Goal: Information Seeking & Learning: Check status

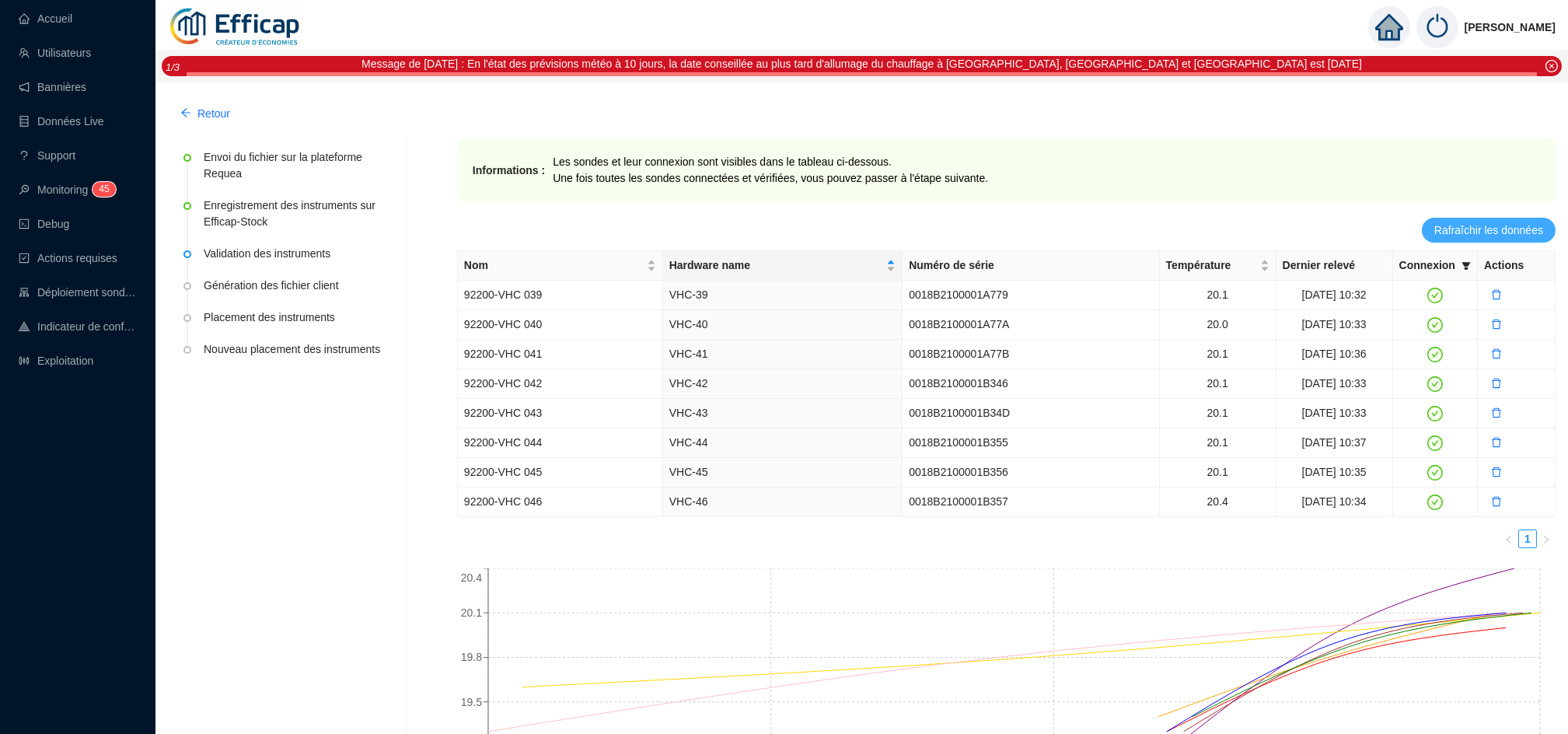
click at [1487, 241] on button "Rafraîchir les données" at bounding box center [1489, 230] width 134 height 25
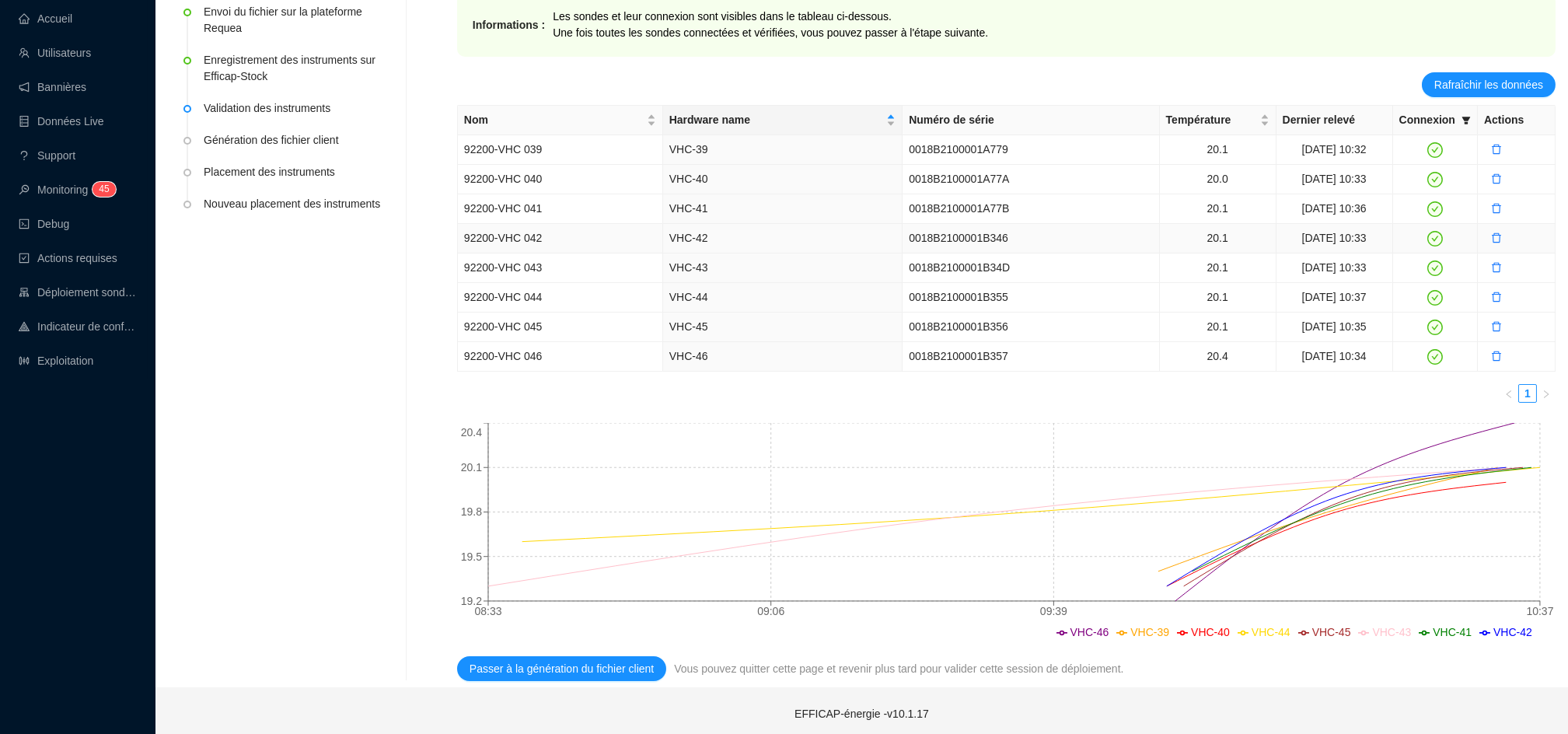
scroll to position [152, 0]
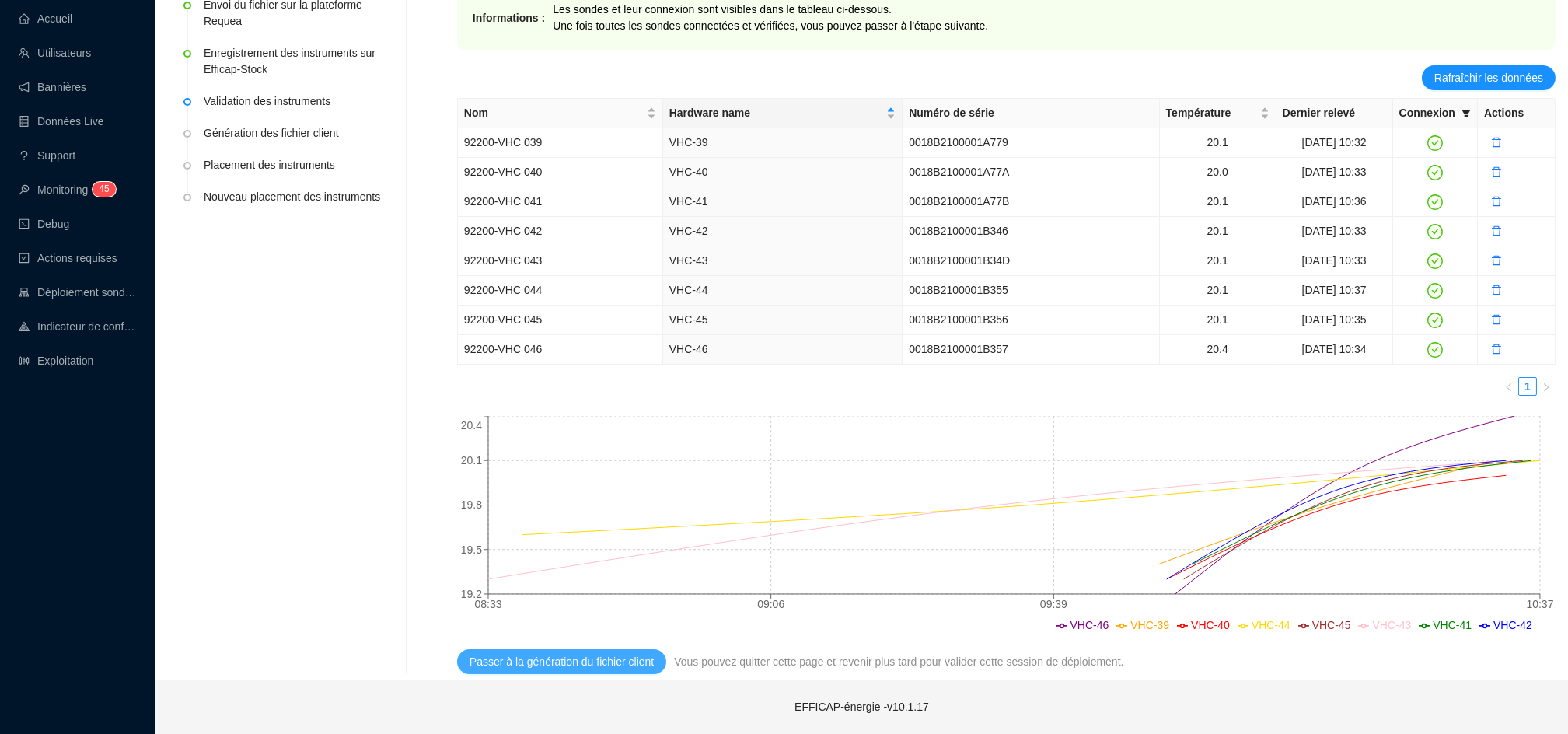
click at [592, 669] on span "Passer à la génération du fichier client" at bounding box center [561, 662] width 185 height 17
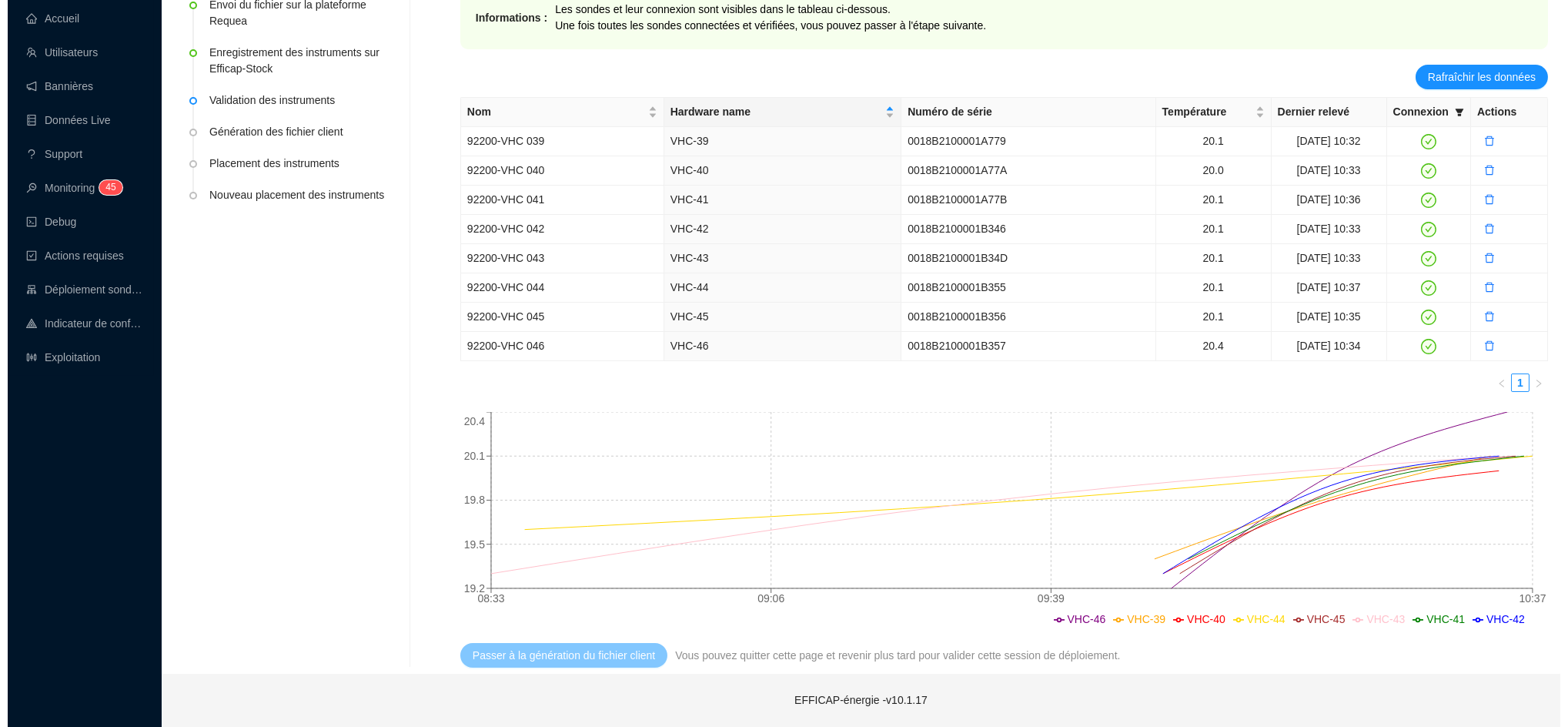
scroll to position [0, 0]
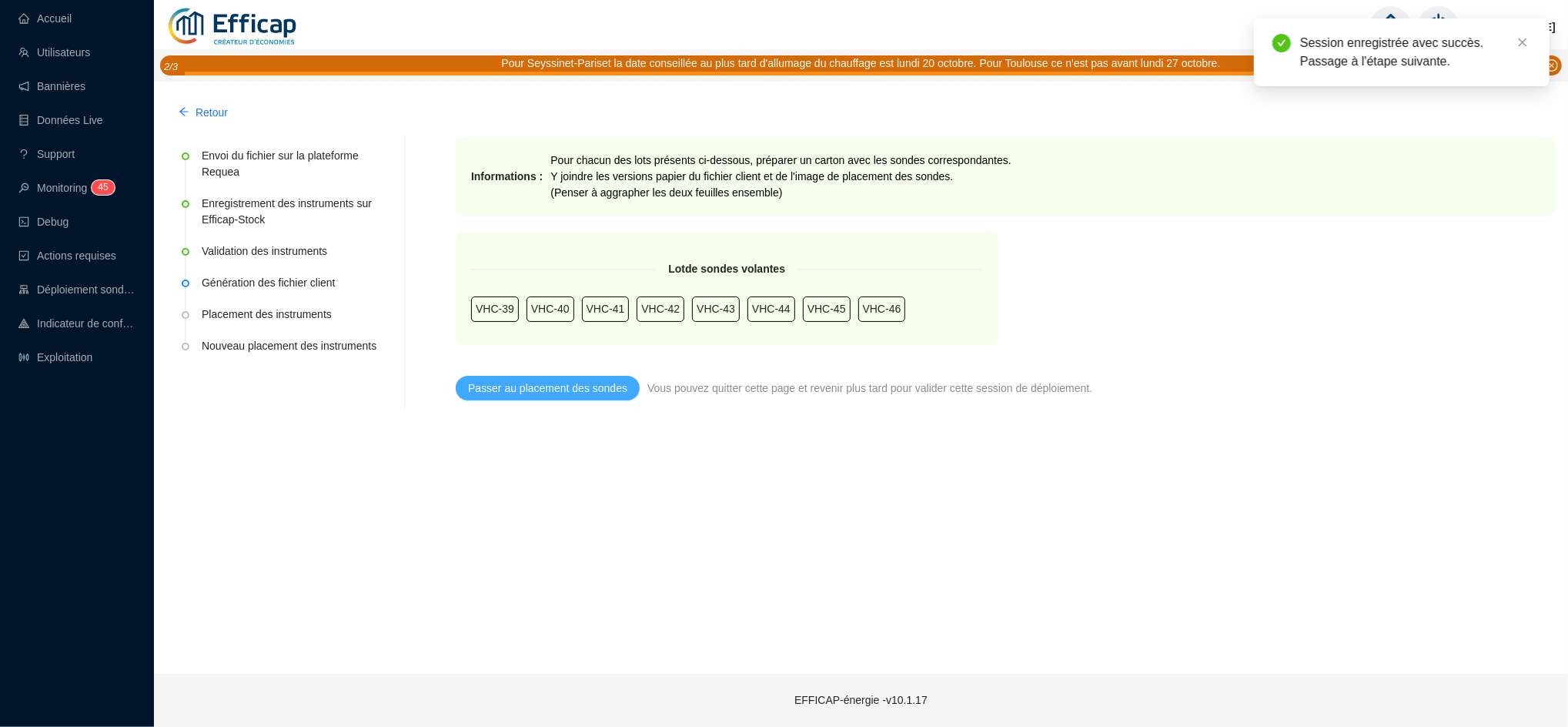
click at [544, 399] on button "Passer au placement des sondes" at bounding box center [548, 388] width 184 height 25
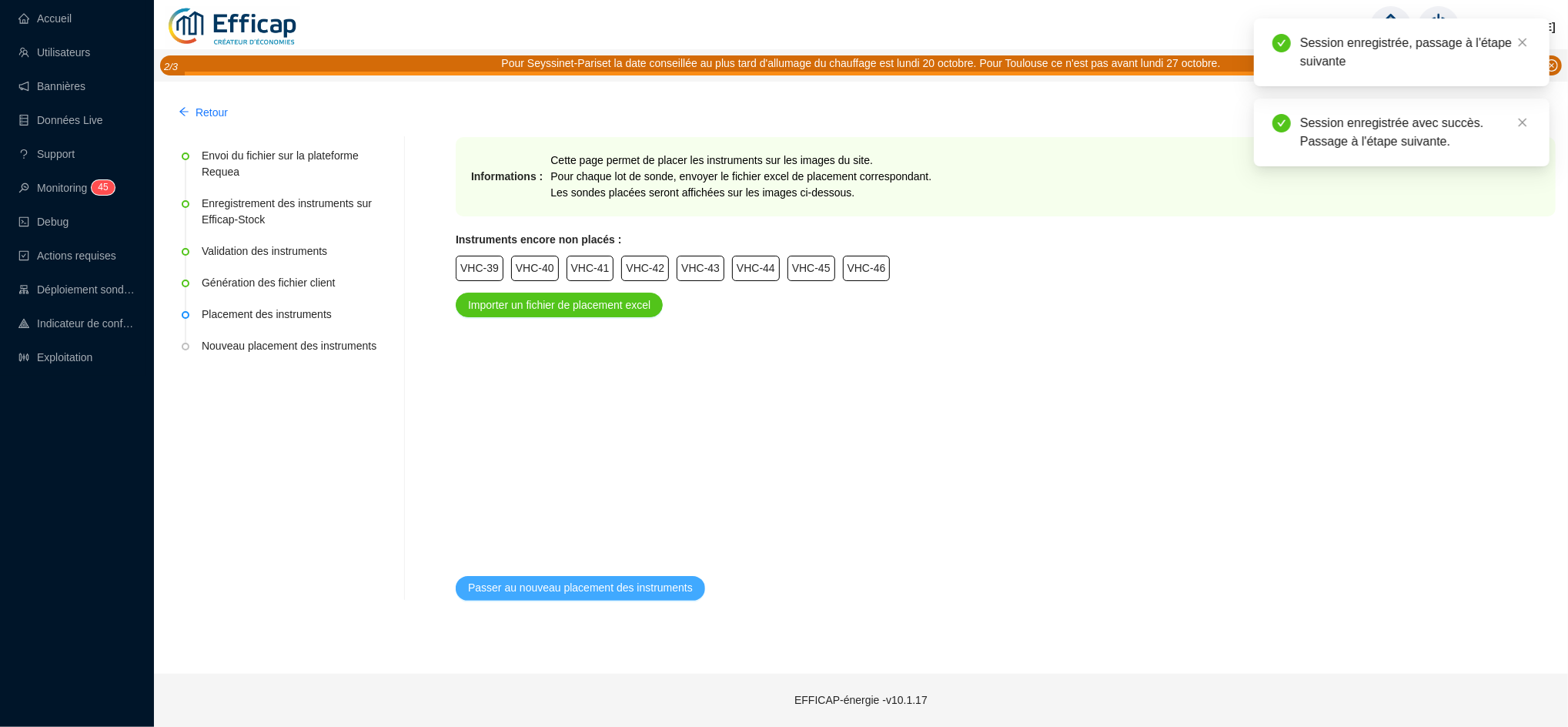
click at [611, 593] on span "Passer au nouveau placement des instruments" at bounding box center [580, 588] width 225 height 16
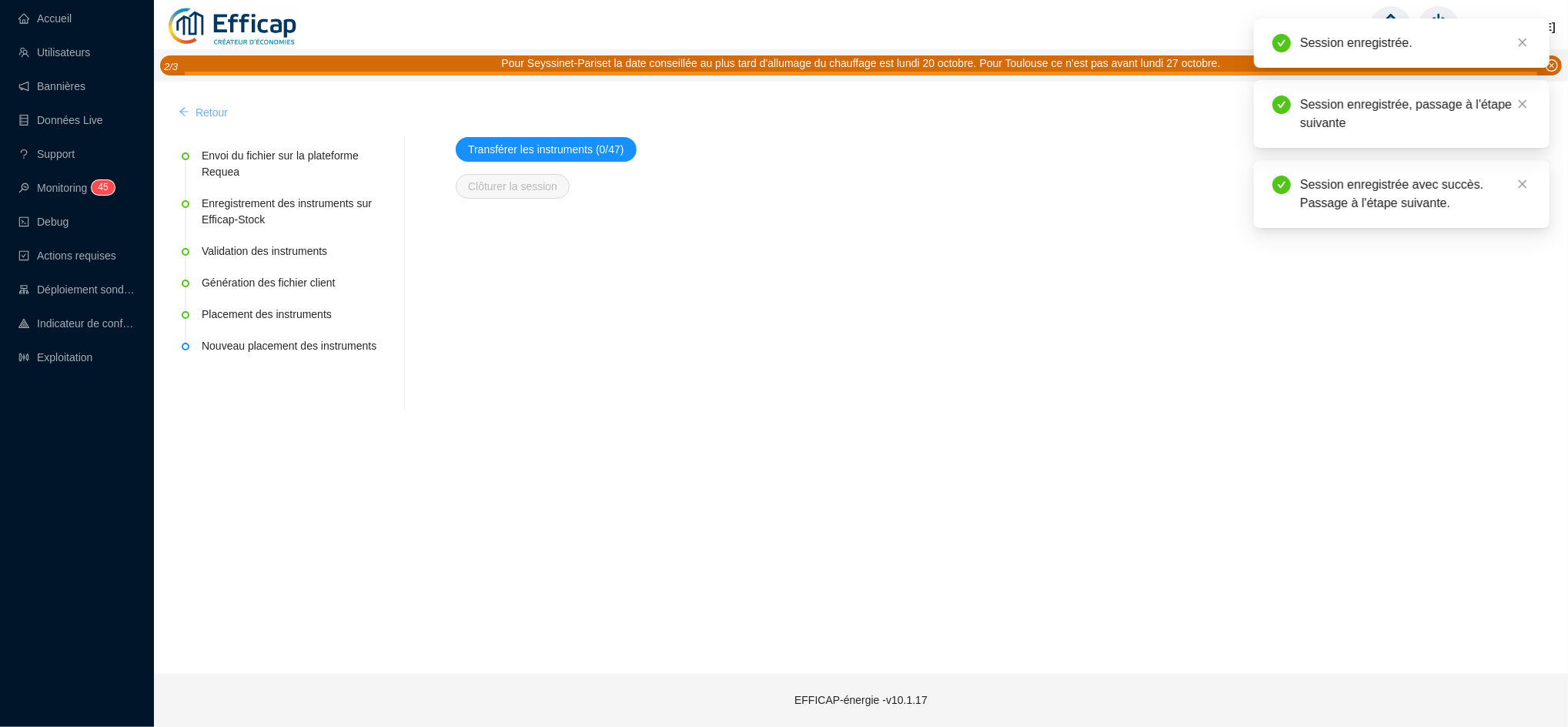
click at [199, 113] on span "Retour" at bounding box center [212, 113] width 33 height 16
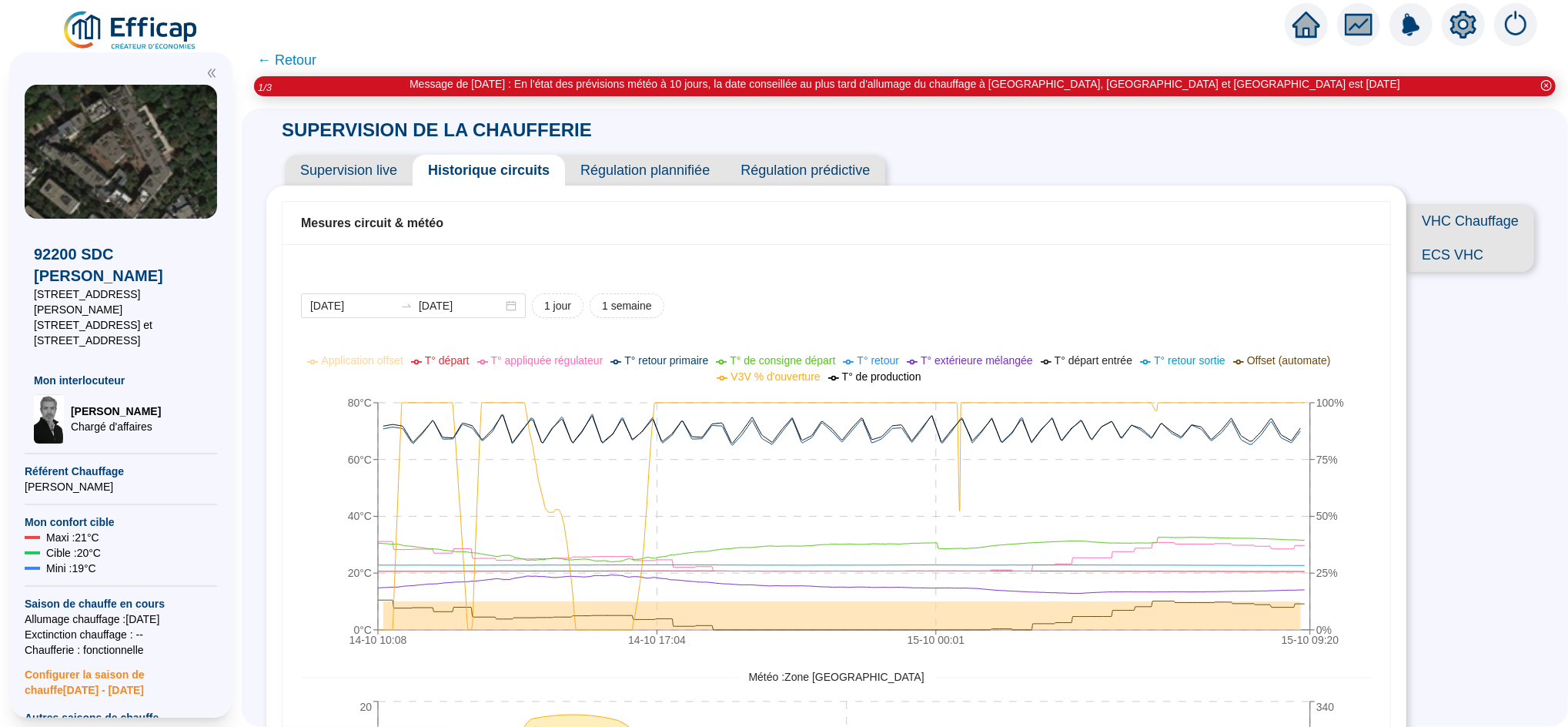
scroll to position [877, 0]
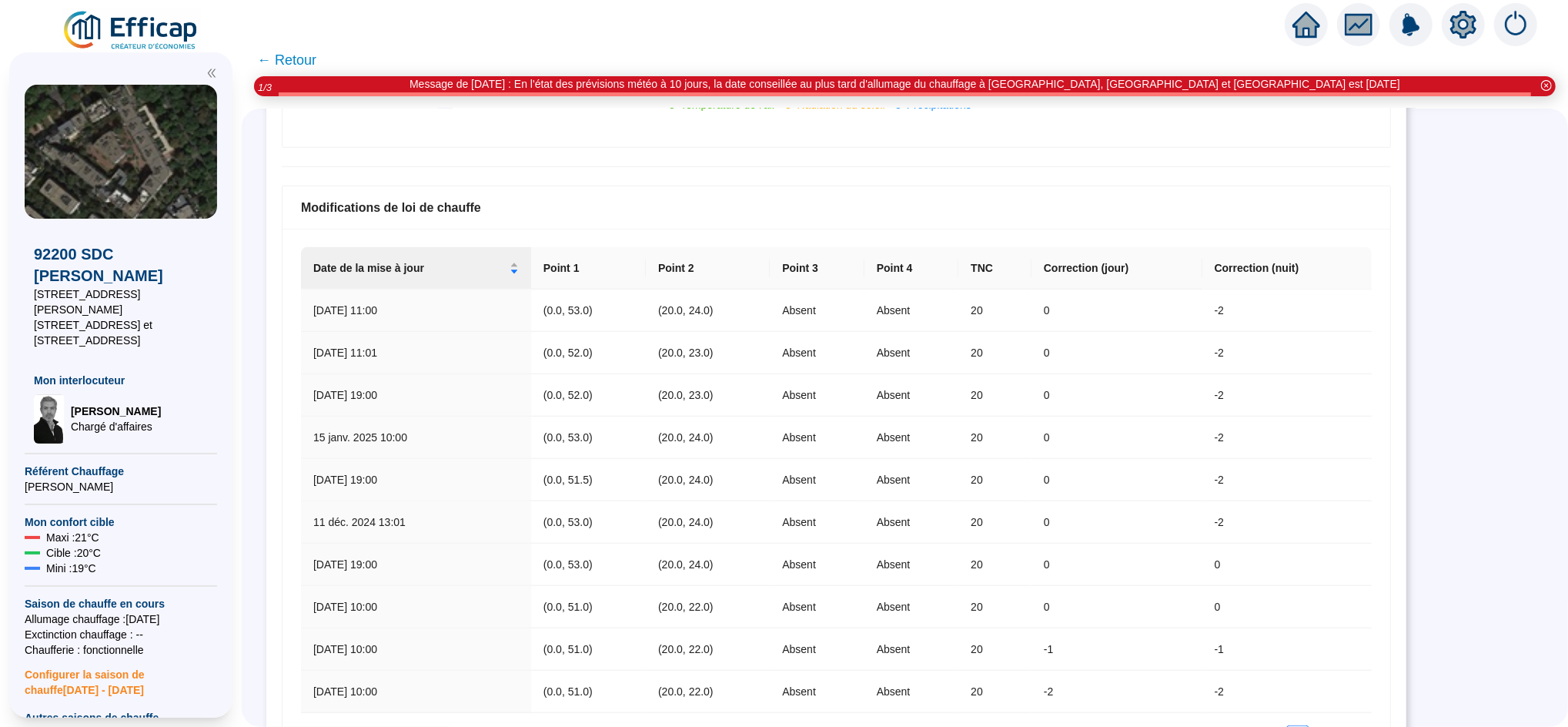
click at [317, 63] on span "← Retour" at bounding box center [286, 60] width 59 height 22
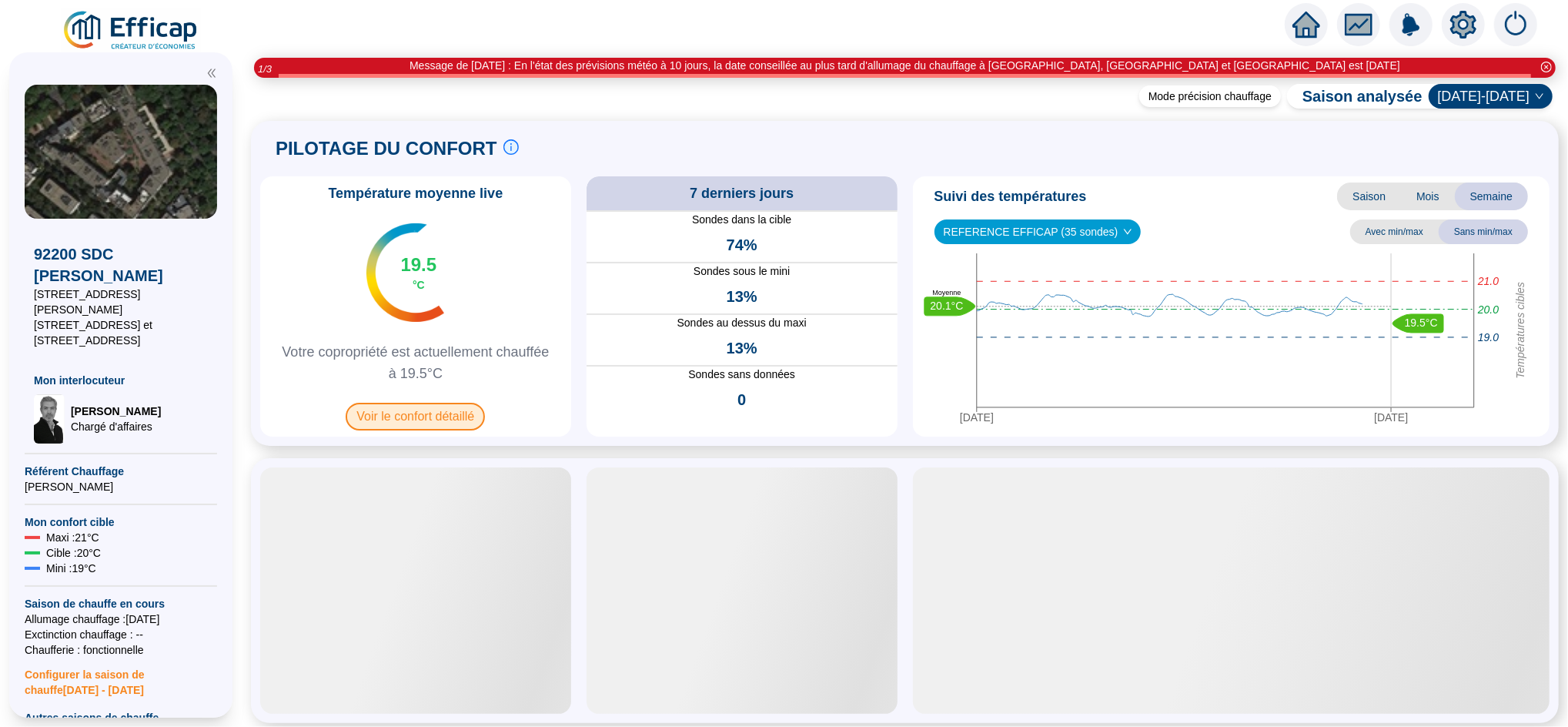
click at [437, 421] on span "Voir le confort détaillé" at bounding box center [415, 417] width 139 height 27
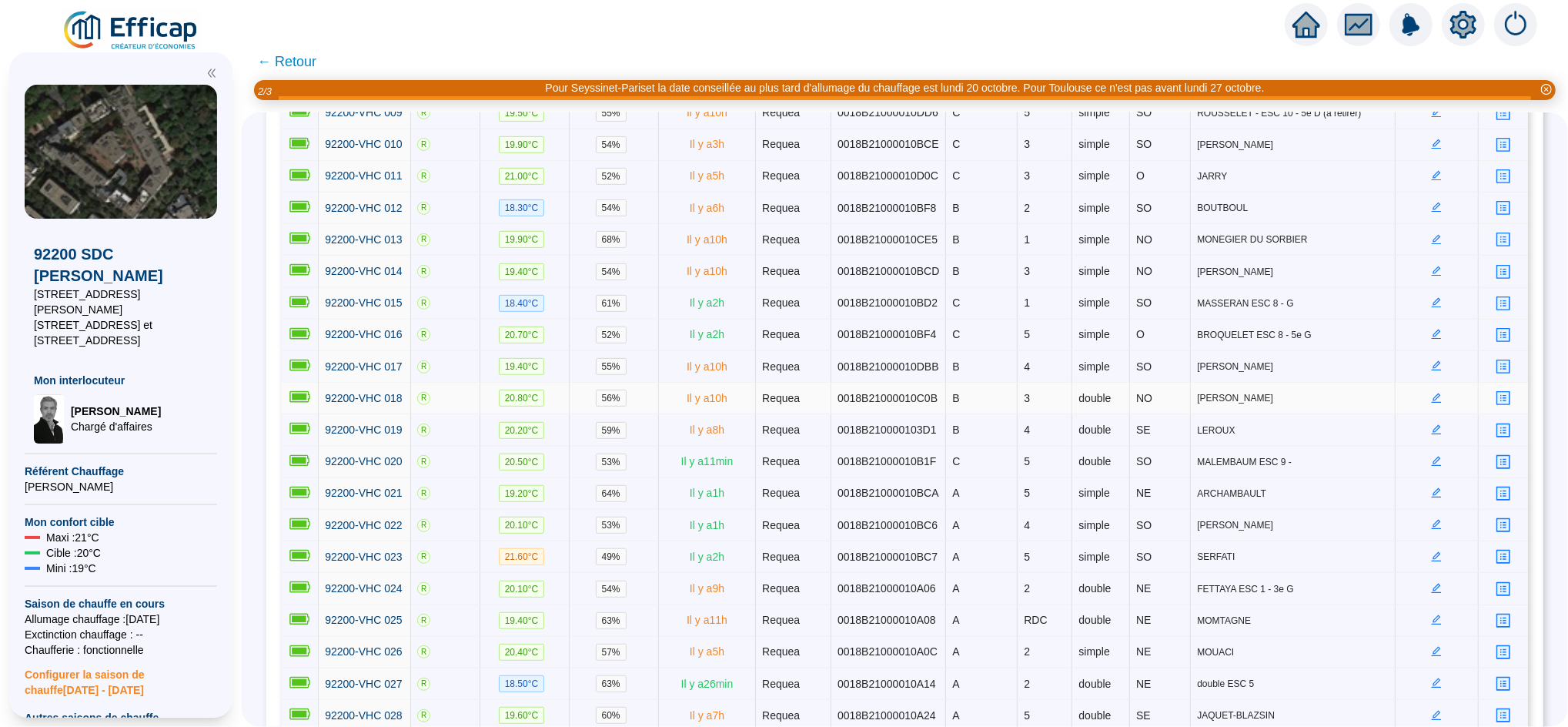
scroll to position [649, 0]
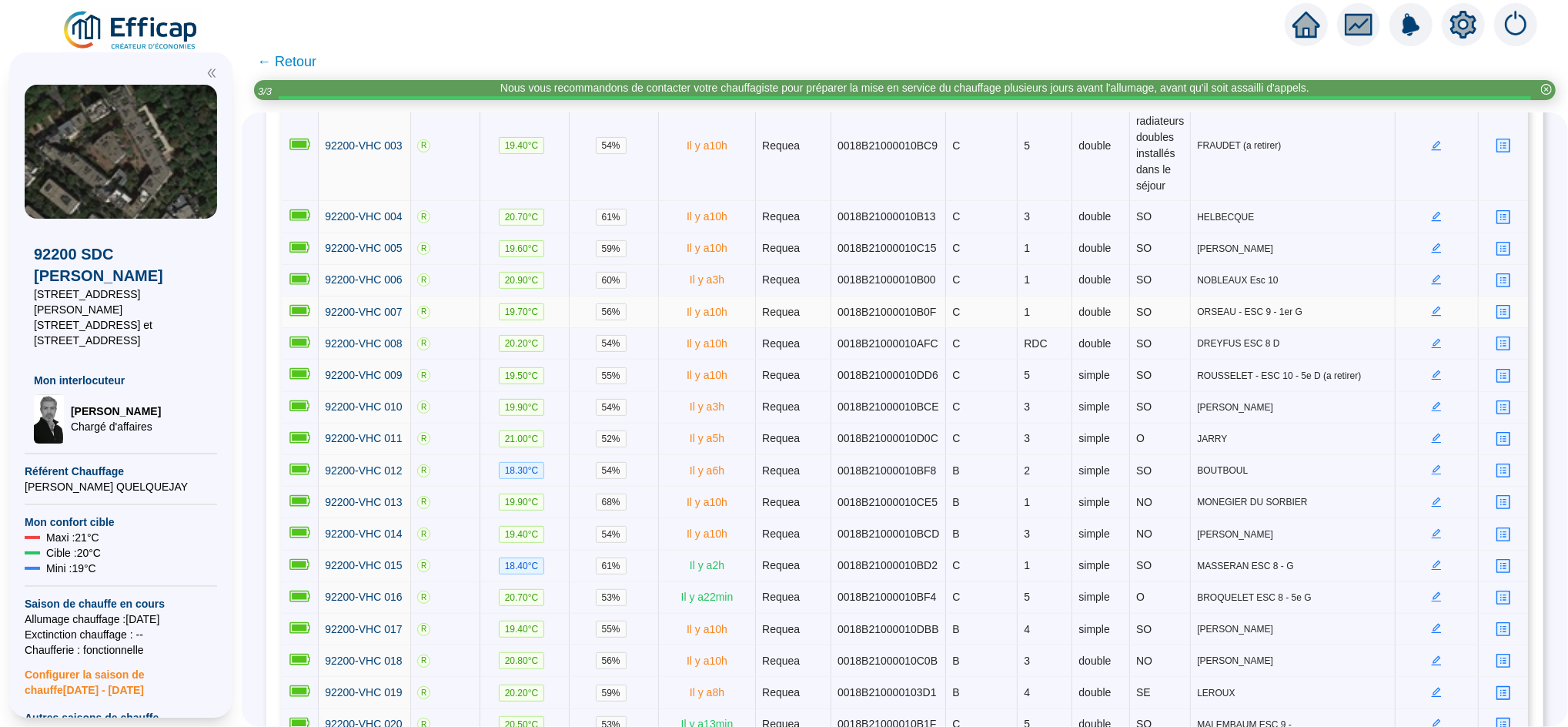
scroll to position [361, 0]
click at [312, 62] on span "← Retour" at bounding box center [286, 62] width 59 height 22
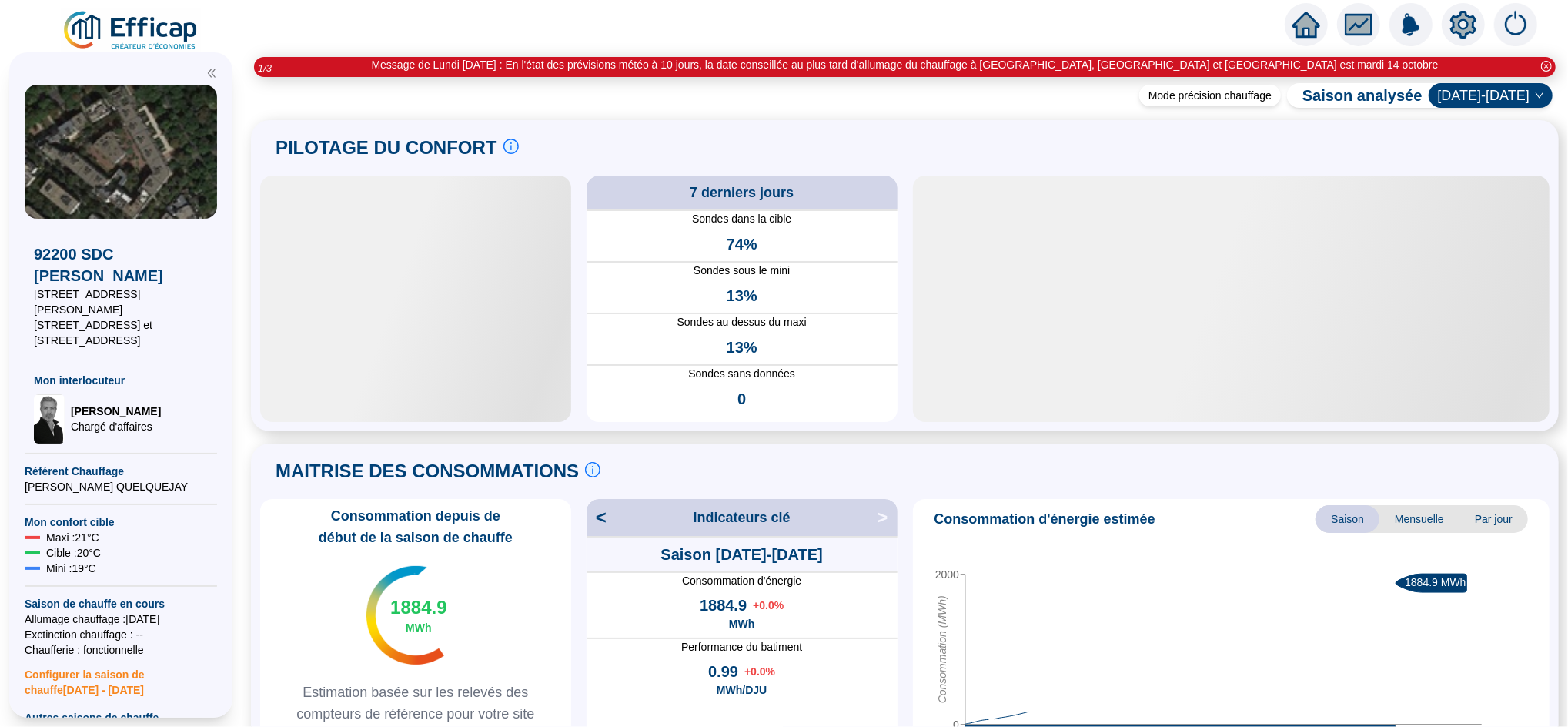
click at [1316, 25] on icon "home" at bounding box center [1306, 25] width 27 height 22
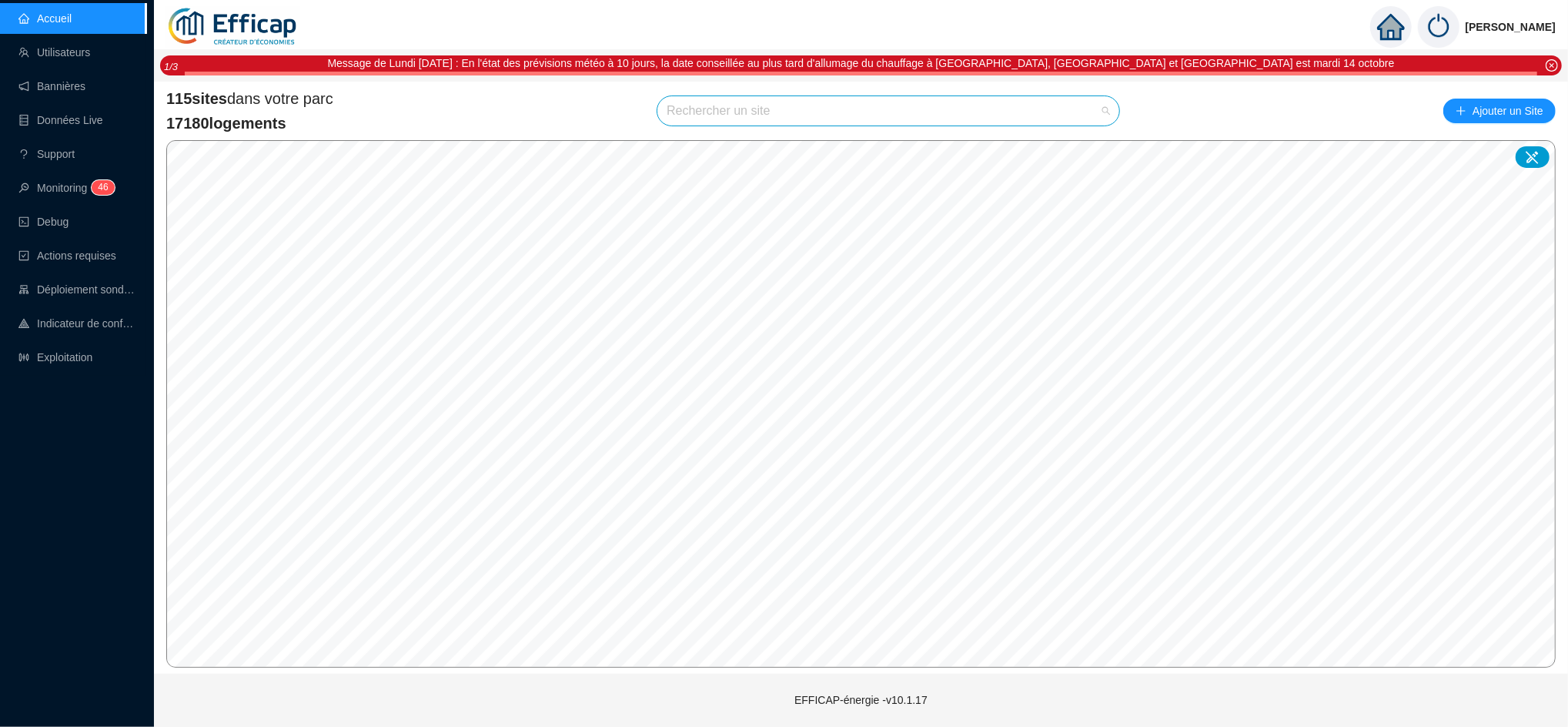
click at [813, 113] on input "search" at bounding box center [881, 111] width 429 height 29
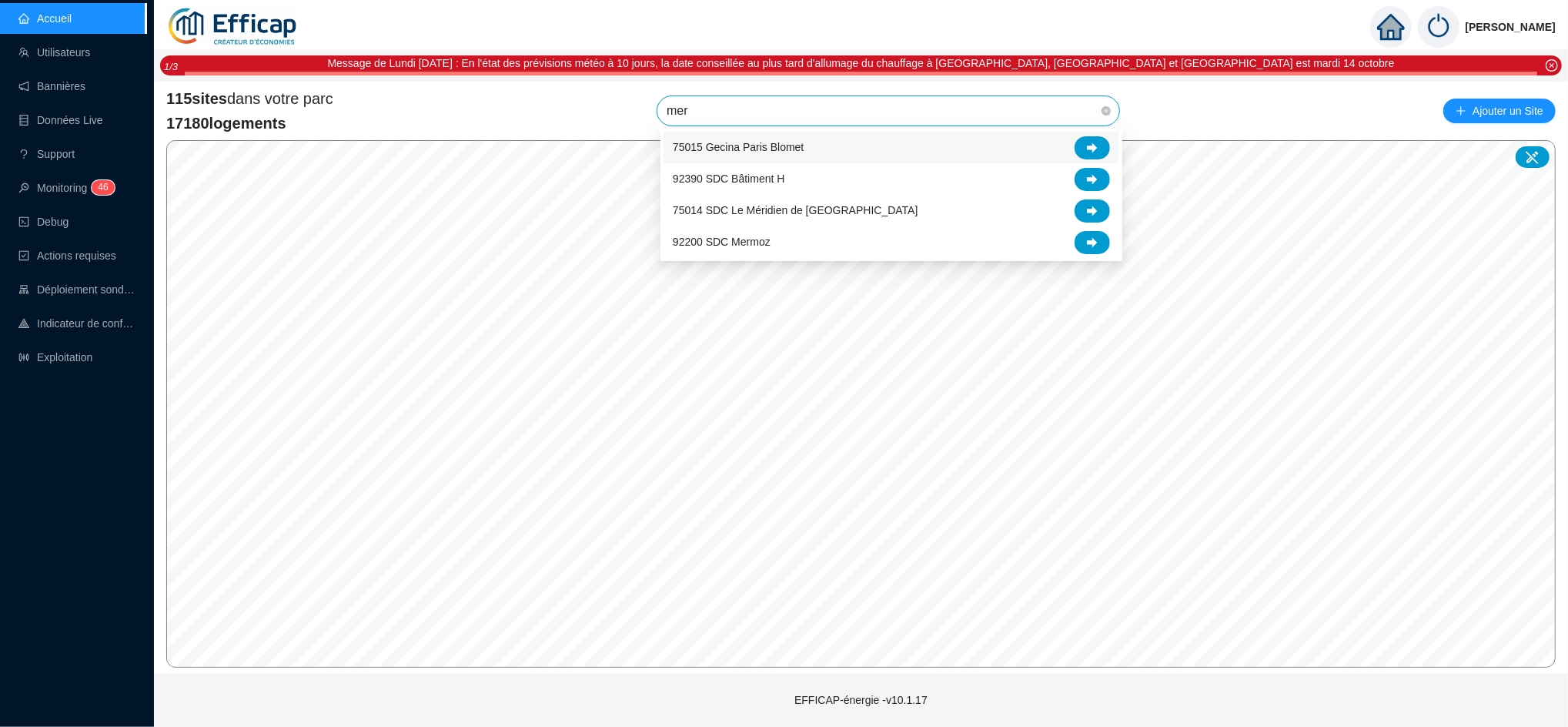
type input "merm"
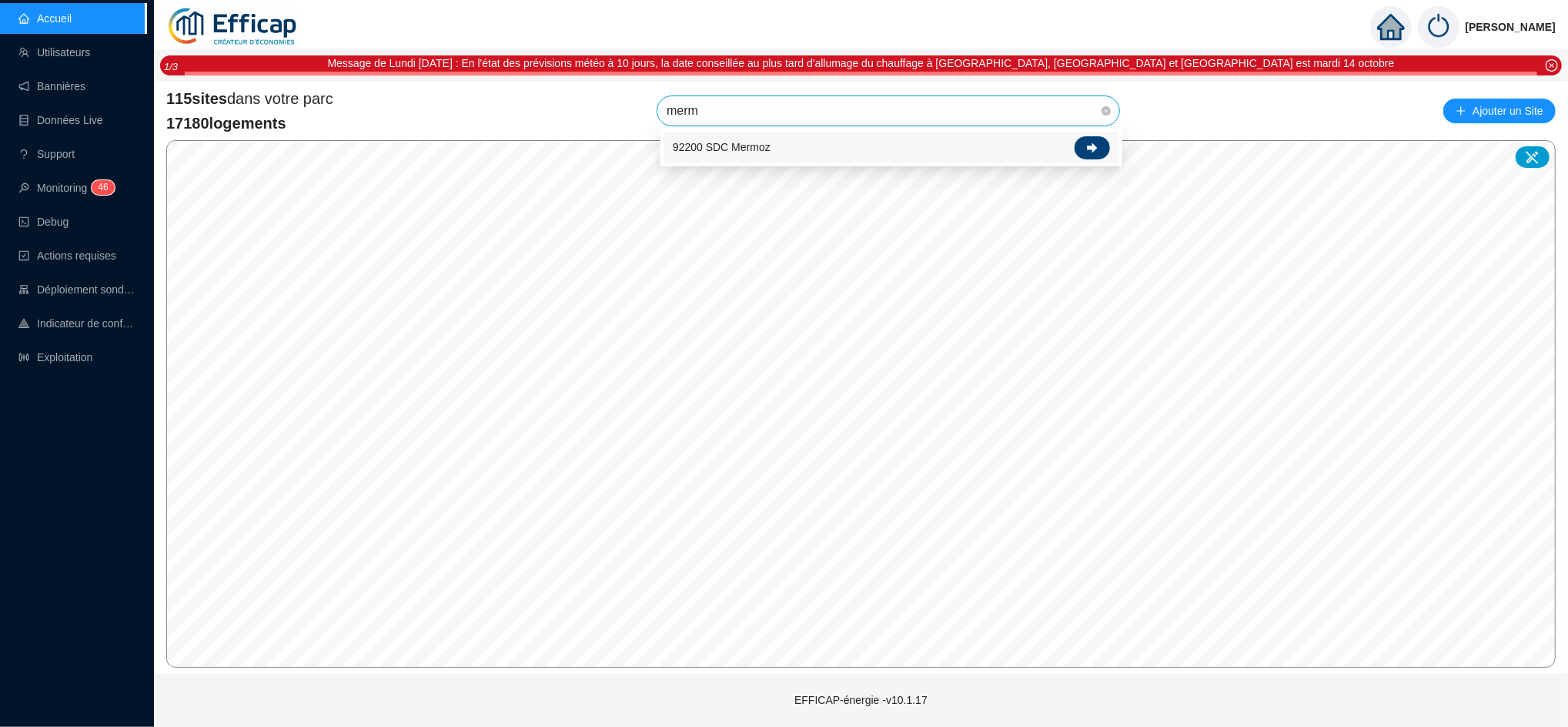
click at [1094, 153] on div at bounding box center [1092, 147] width 35 height 23
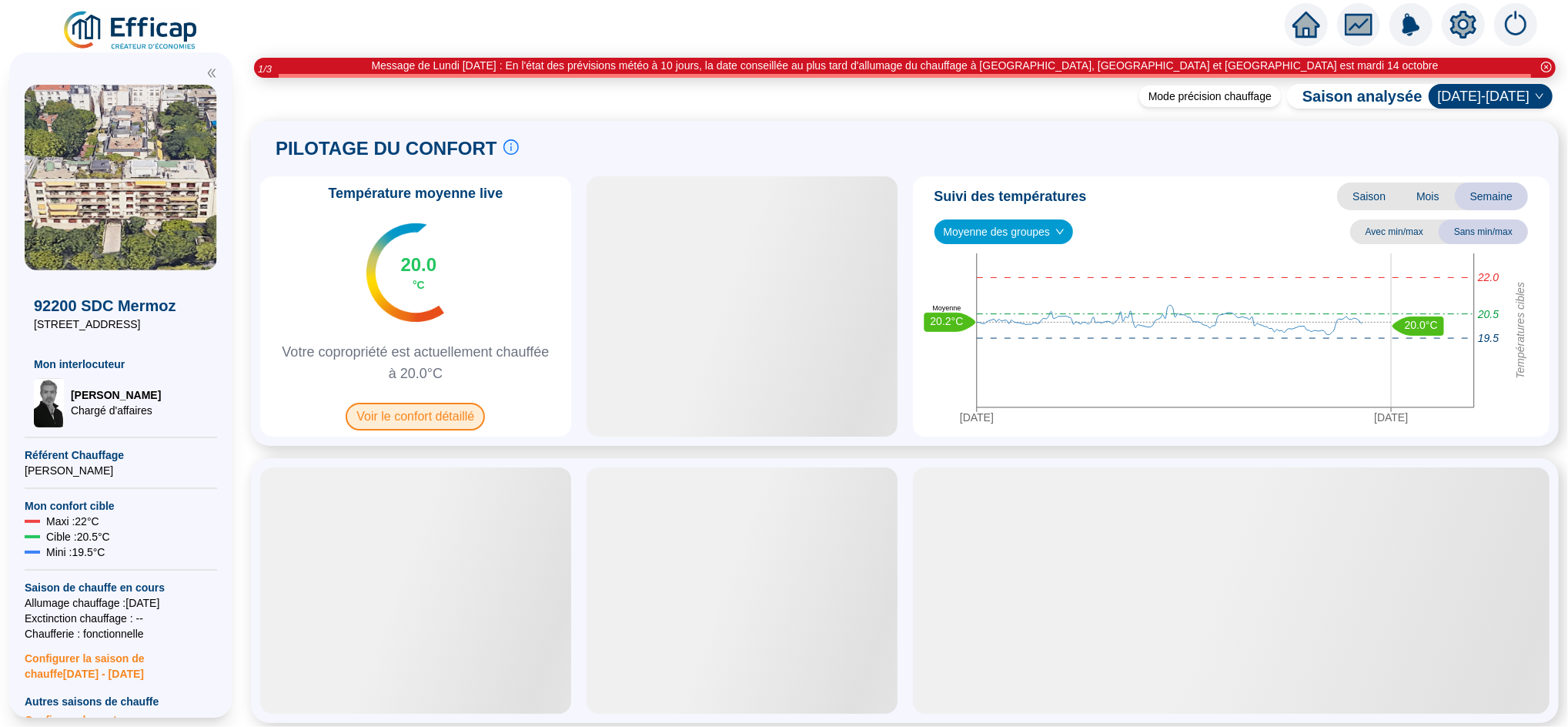
click at [416, 416] on span "Voir le confort détaillé" at bounding box center [415, 417] width 139 height 27
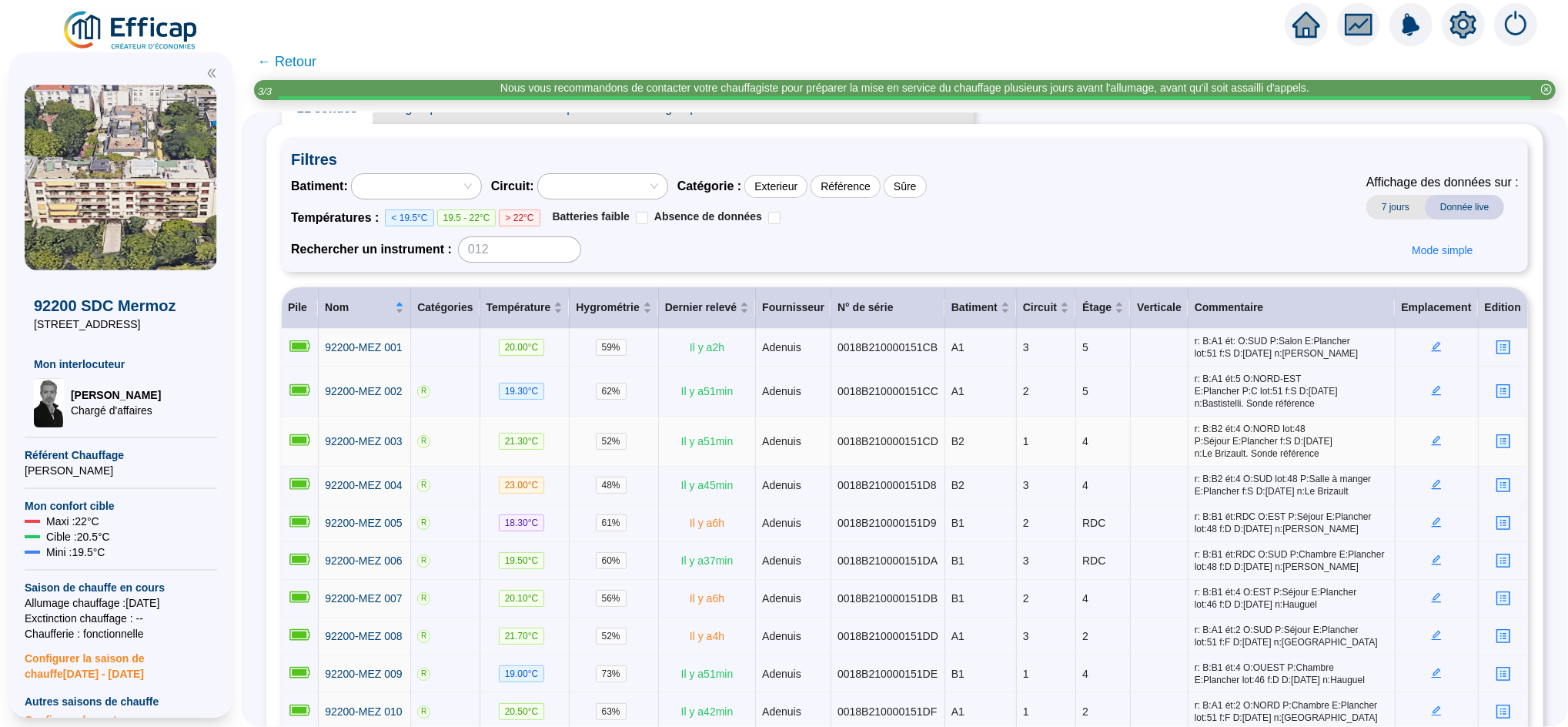
scroll to position [65, 0]
click at [312, 53] on span "← Retour" at bounding box center [286, 62] width 59 height 22
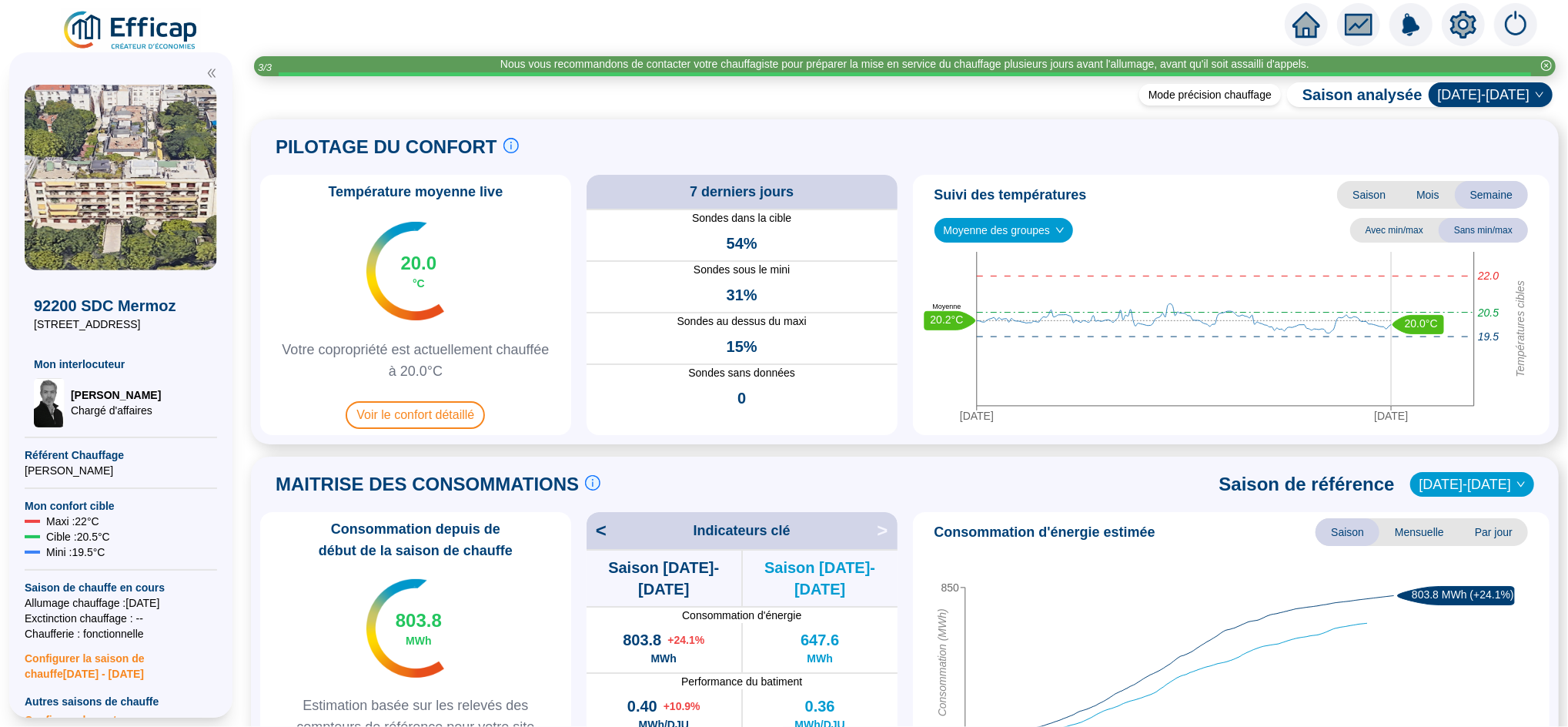
click at [1314, 29] on icon "home" at bounding box center [1306, 25] width 27 height 22
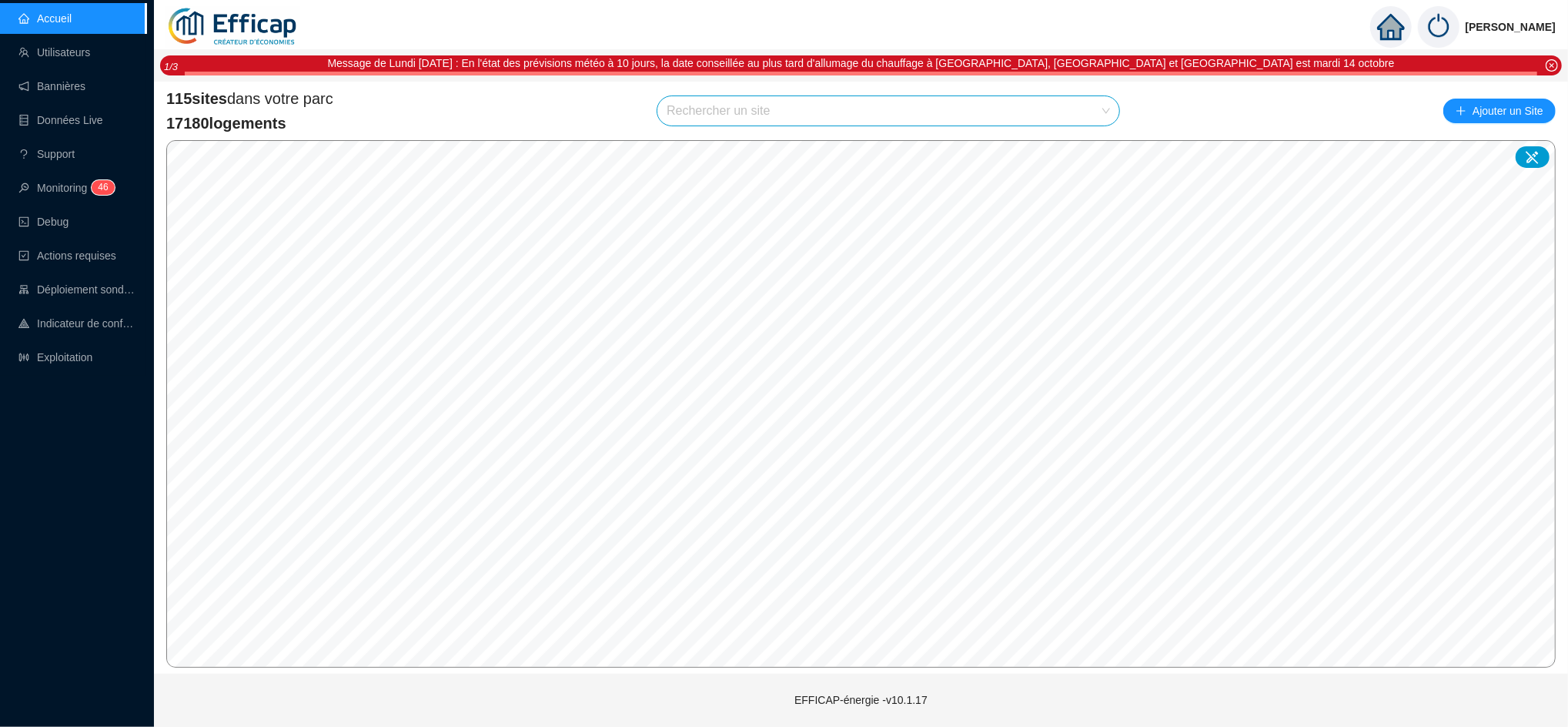
click at [890, 108] on input "search" at bounding box center [881, 111] width 429 height 29
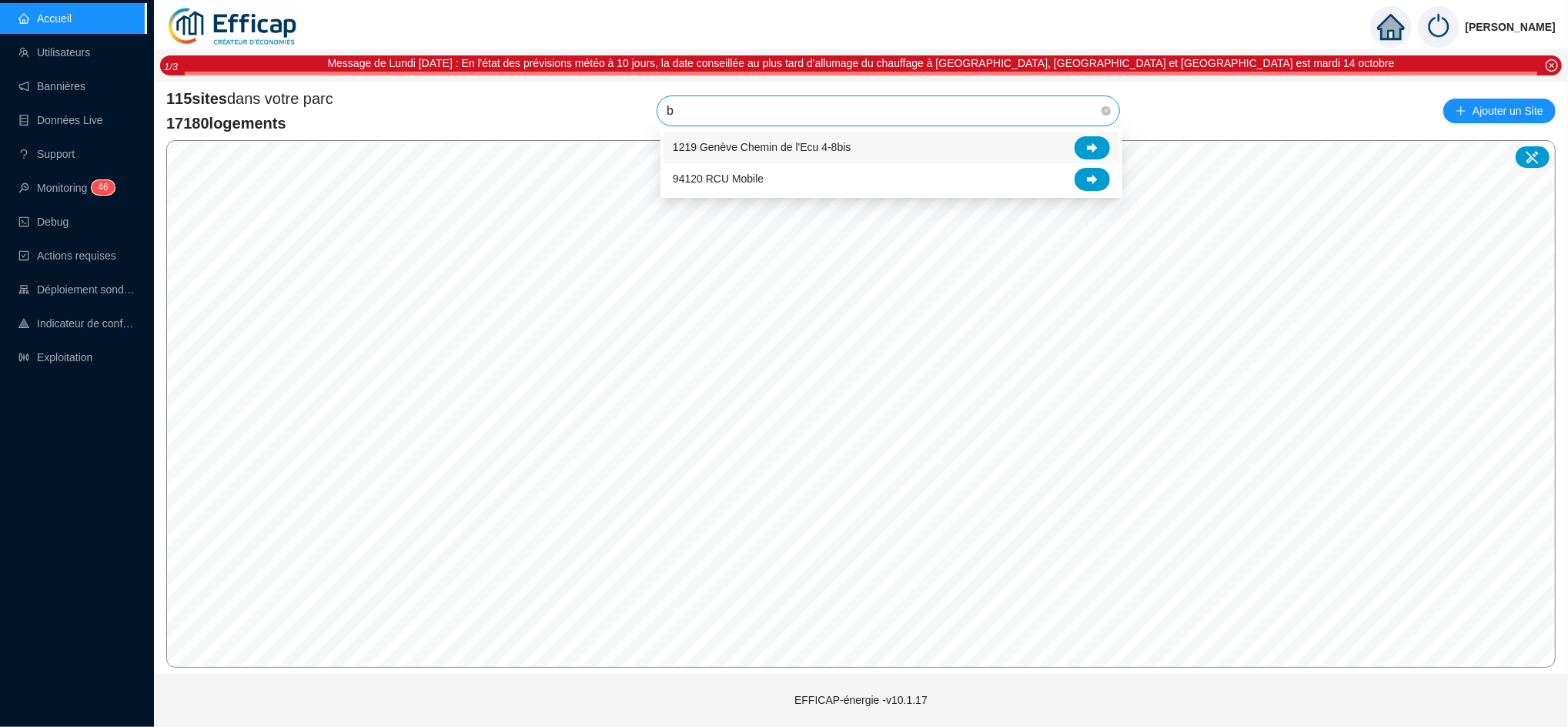
type input "br"
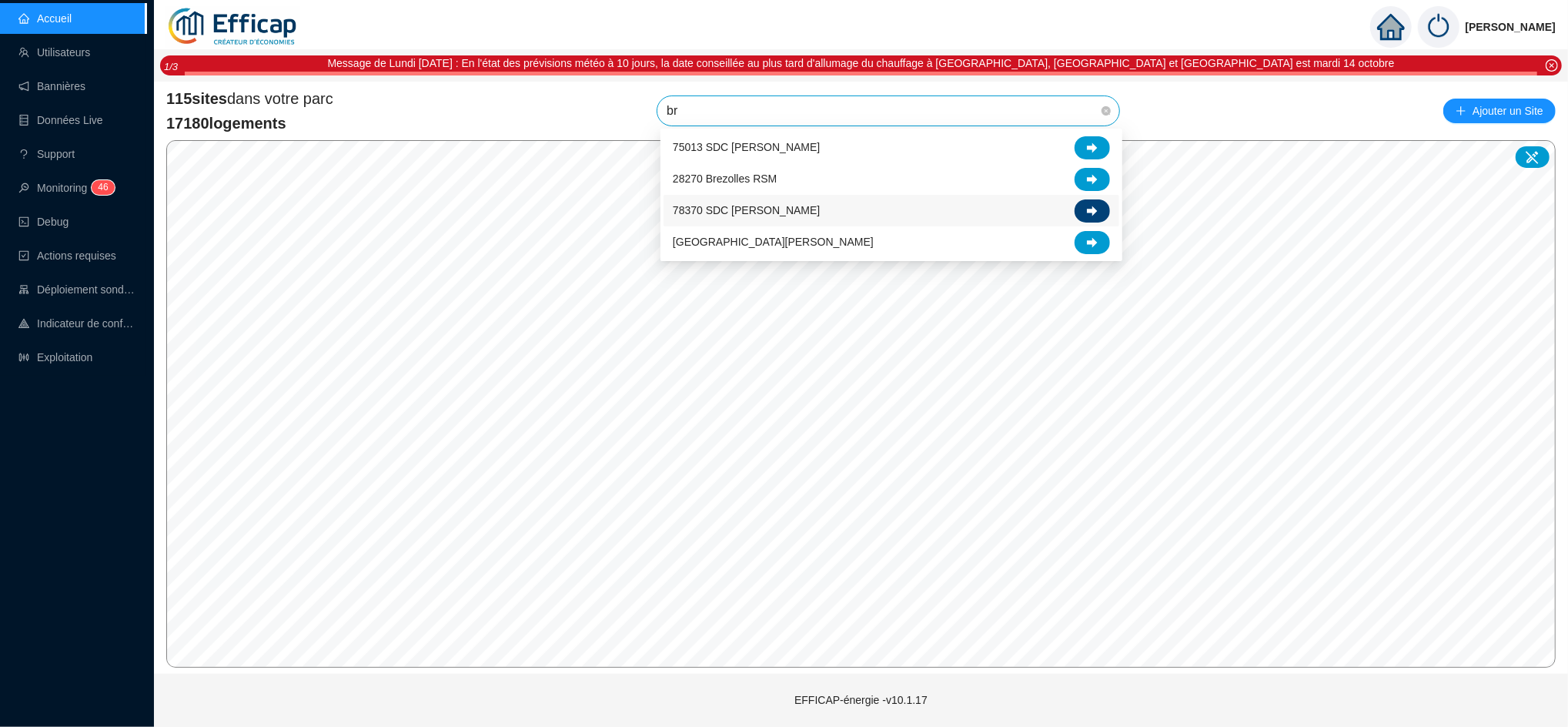
click at [1101, 203] on div at bounding box center [1092, 210] width 35 height 23
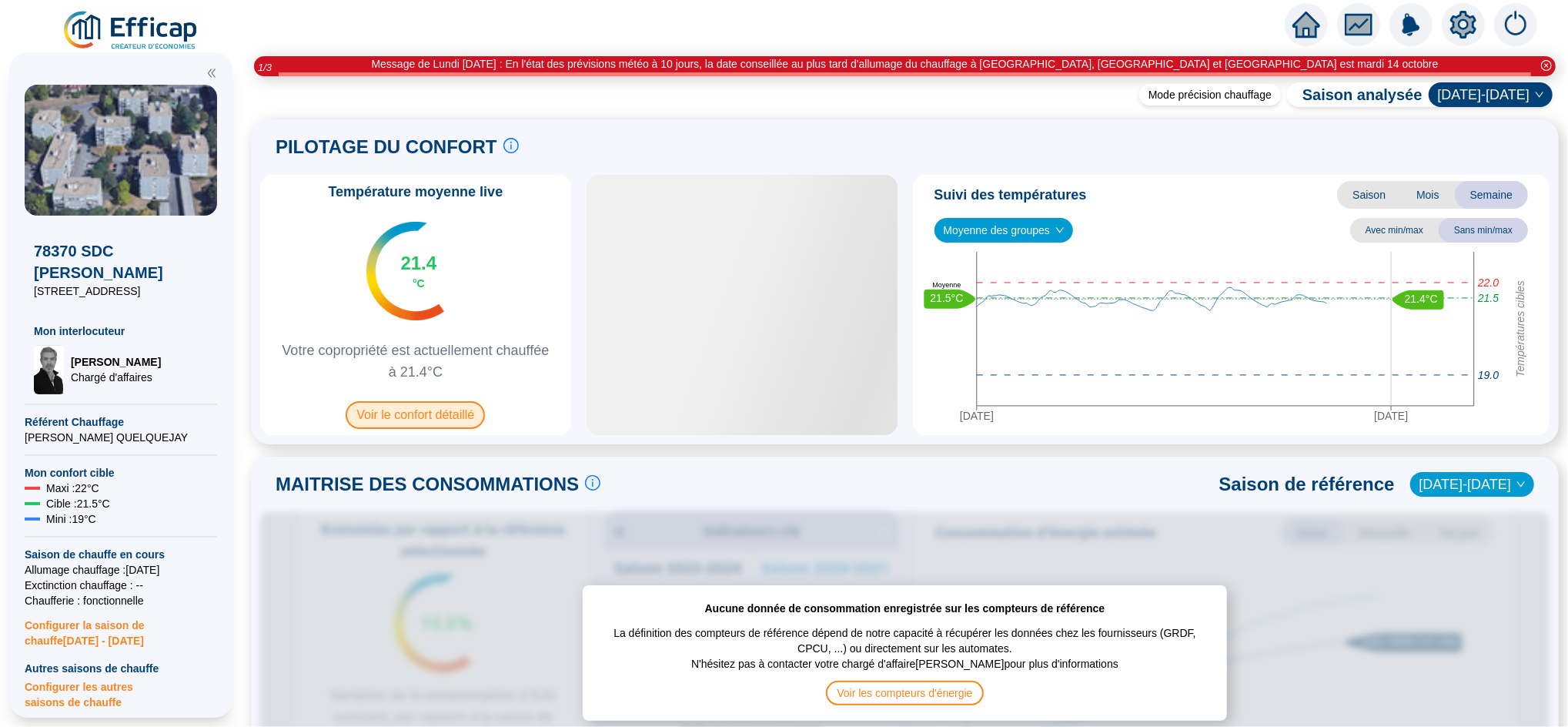
click at [457, 411] on span "Voir le confort détaillé" at bounding box center [415, 415] width 139 height 27
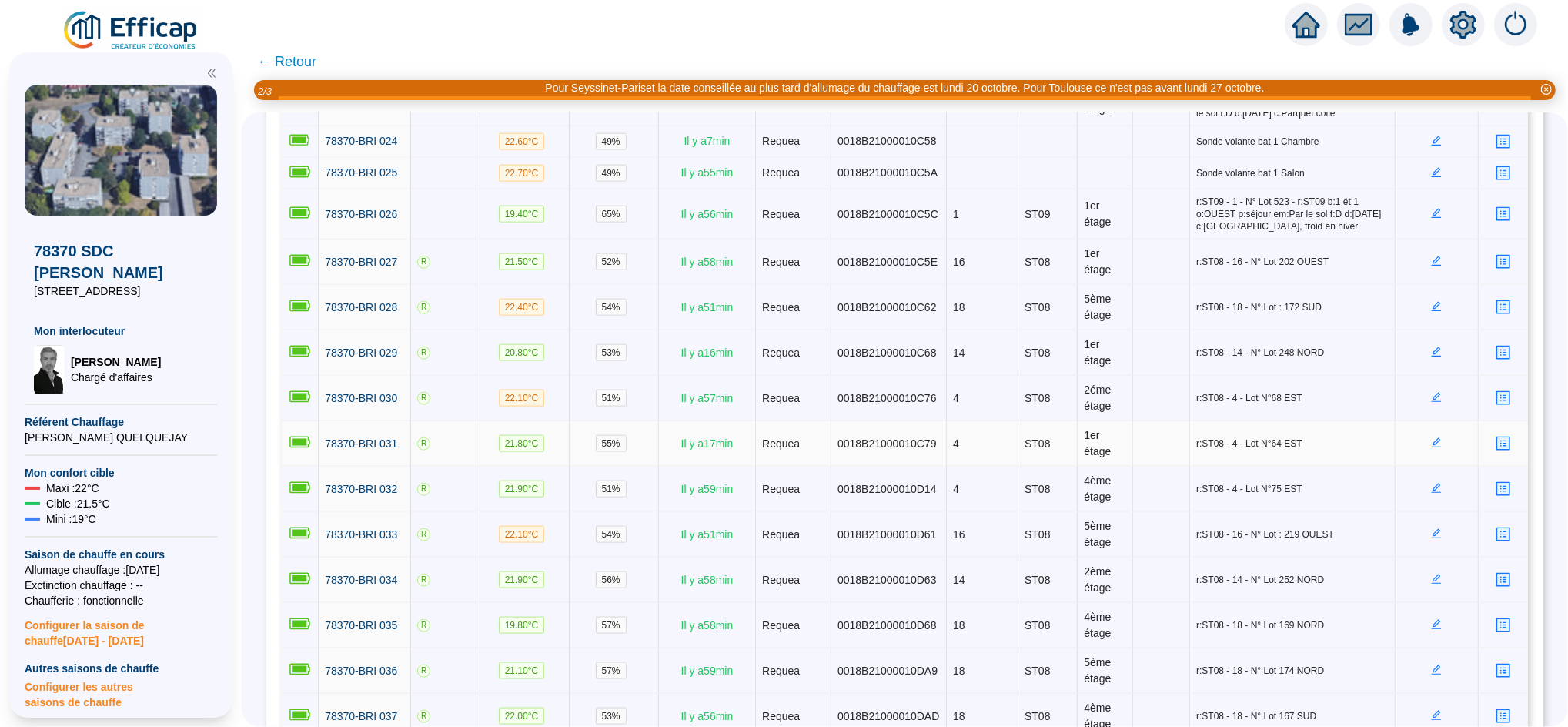
scroll to position [1450, 0]
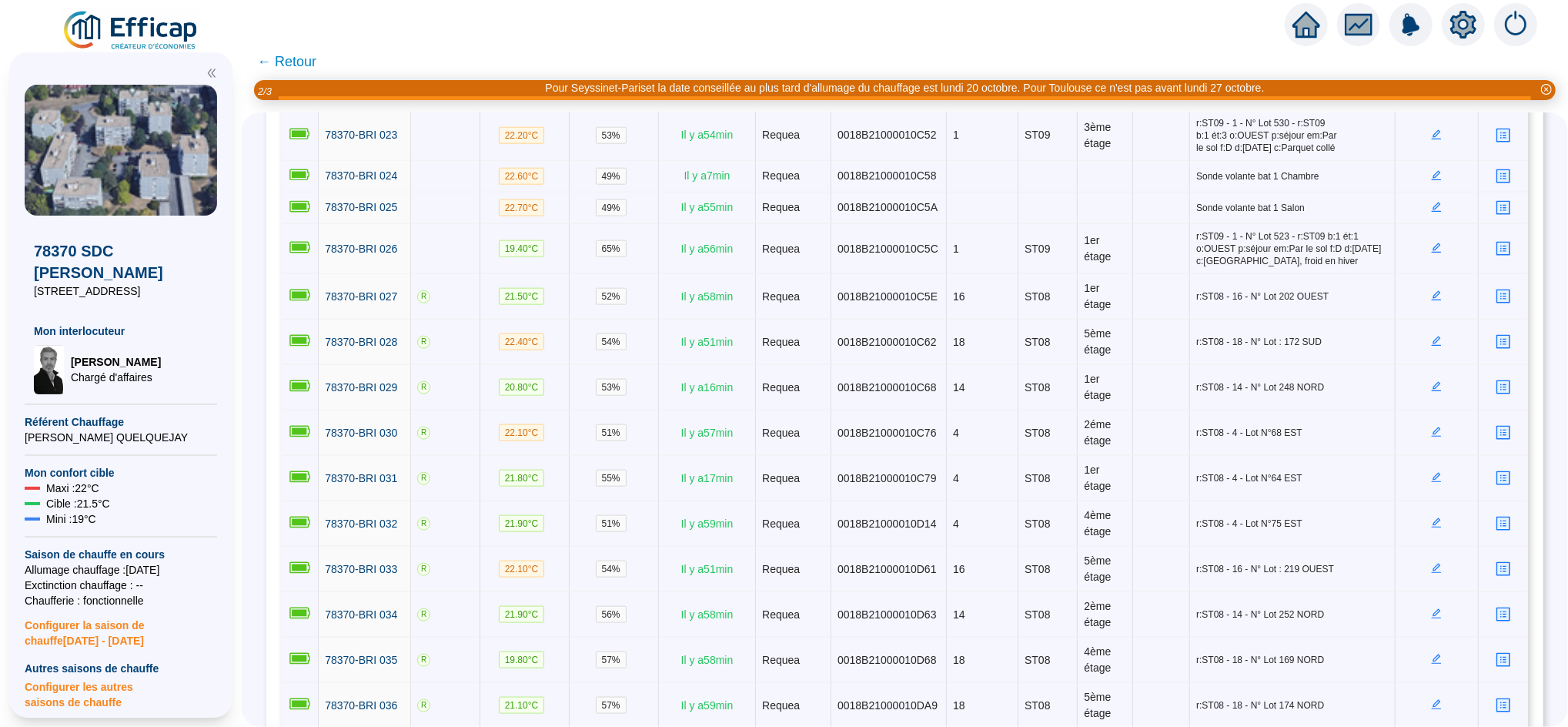
click at [1316, 34] on icon "home" at bounding box center [1306, 25] width 27 height 26
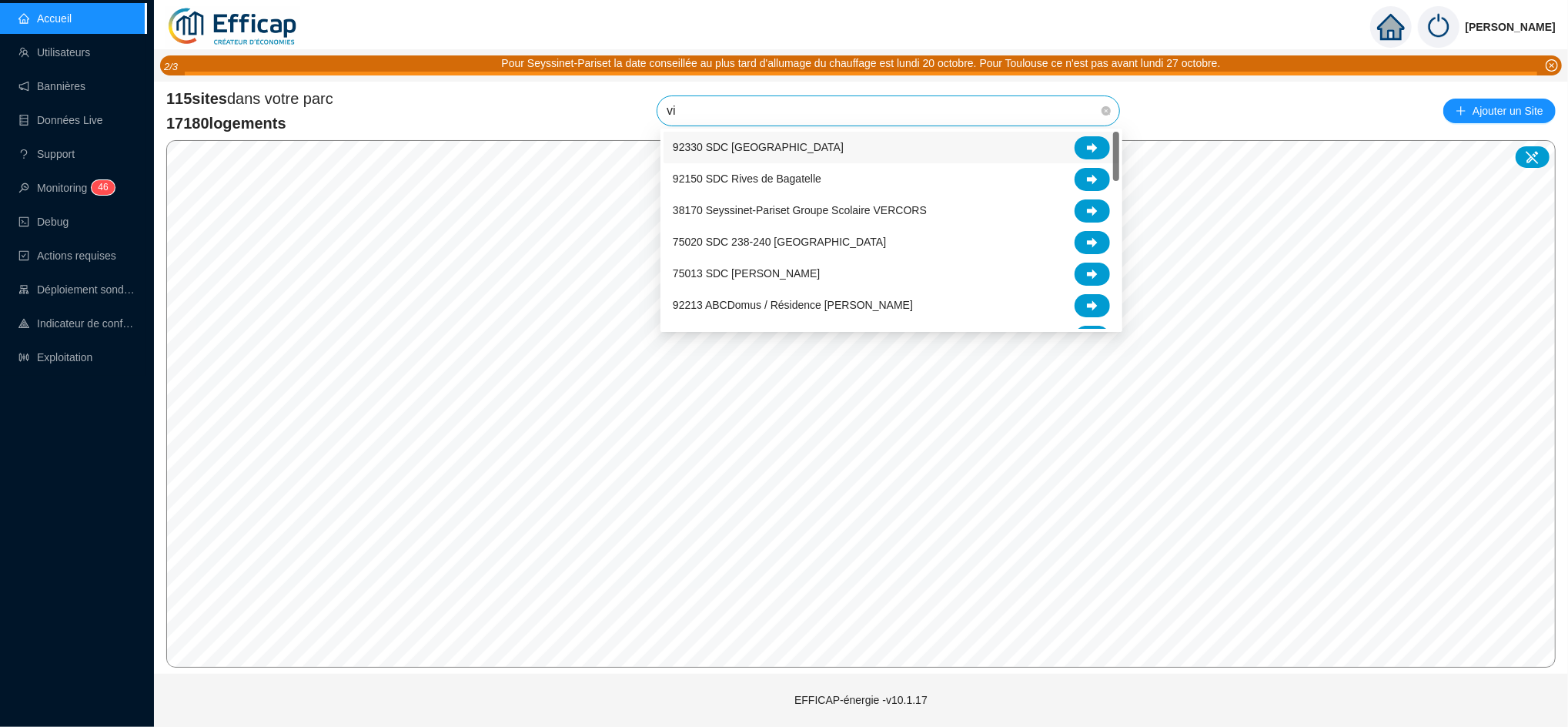
type input "vic"
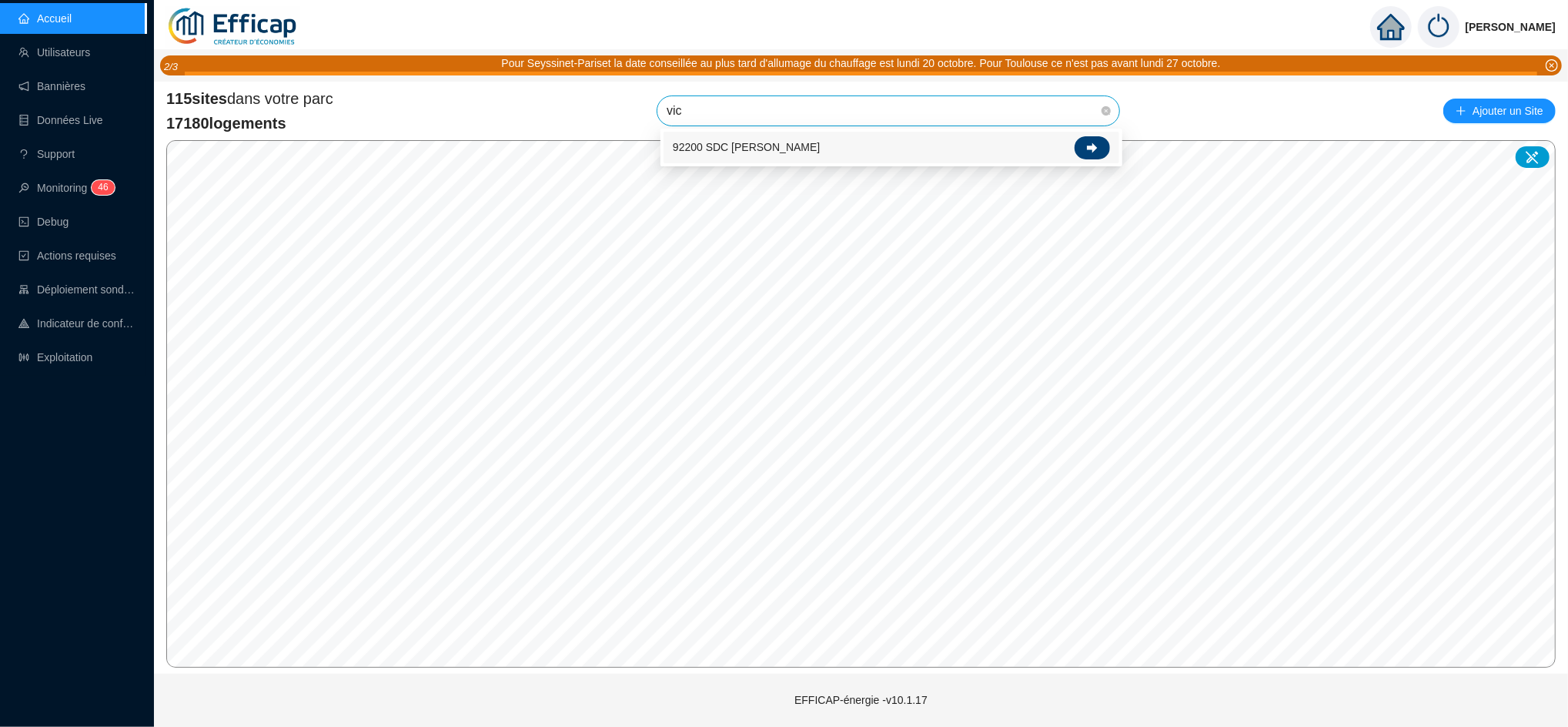
click at [1101, 143] on div at bounding box center [1092, 147] width 35 height 23
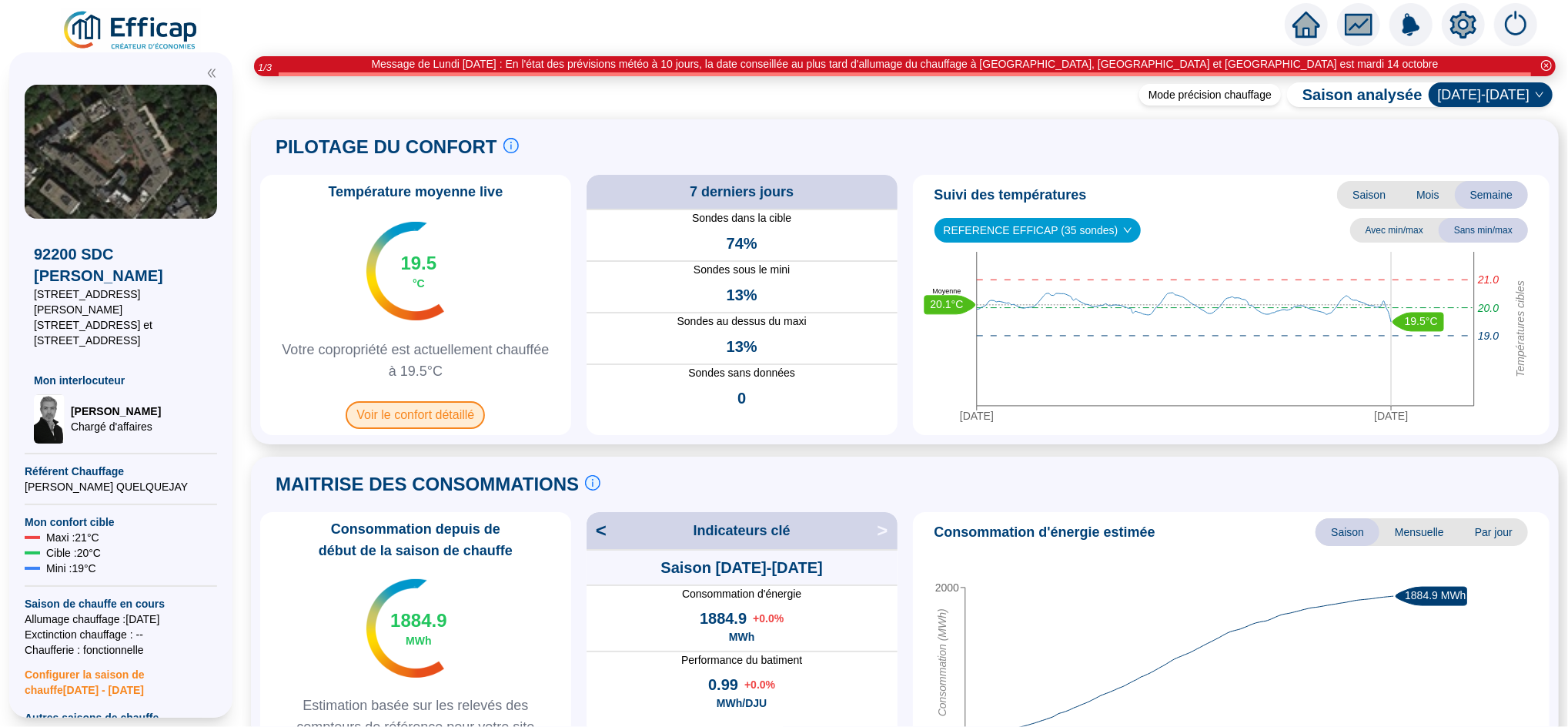
click at [468, 419] on span "Voir le confort détaillé" at bounding box center [415, 415] width 139 height 27
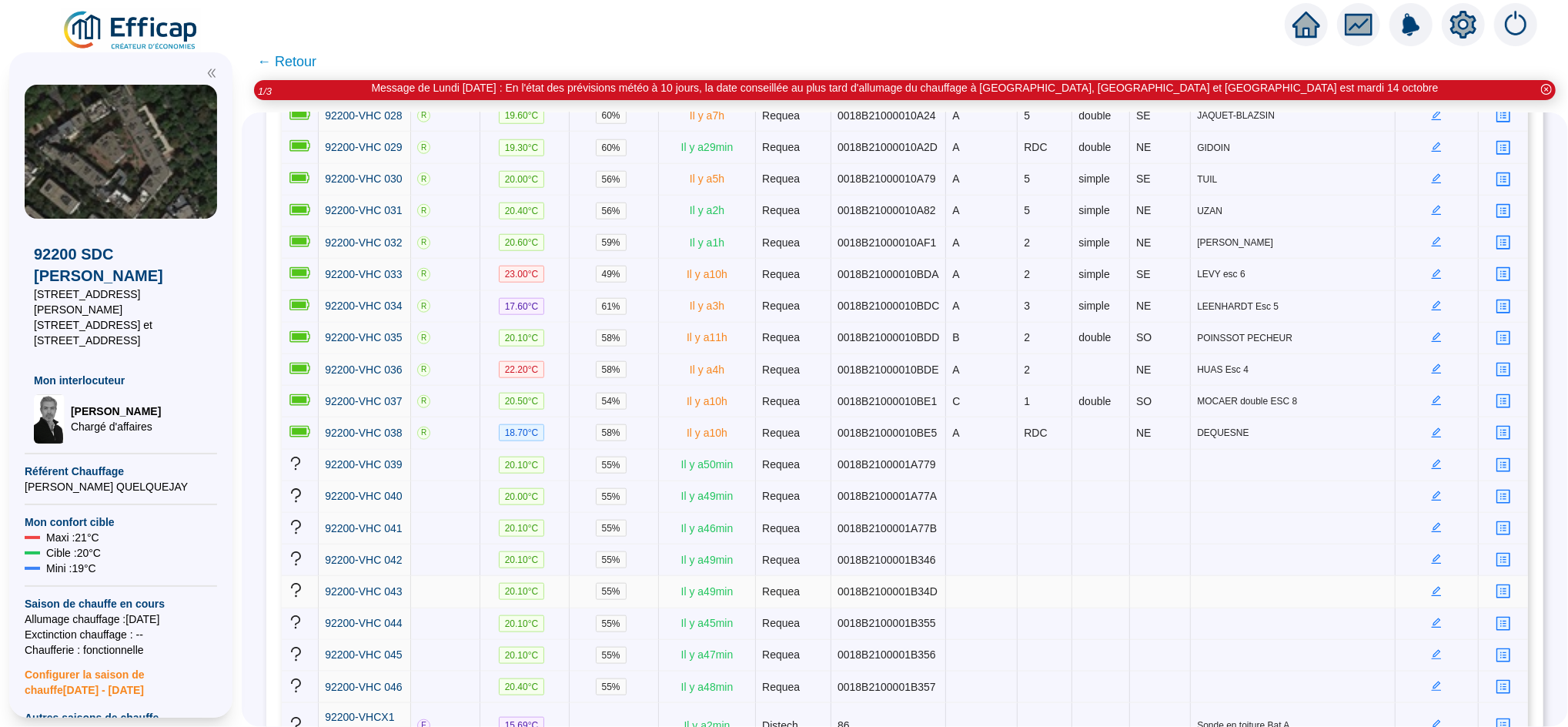
scroll to position [1227, 0]
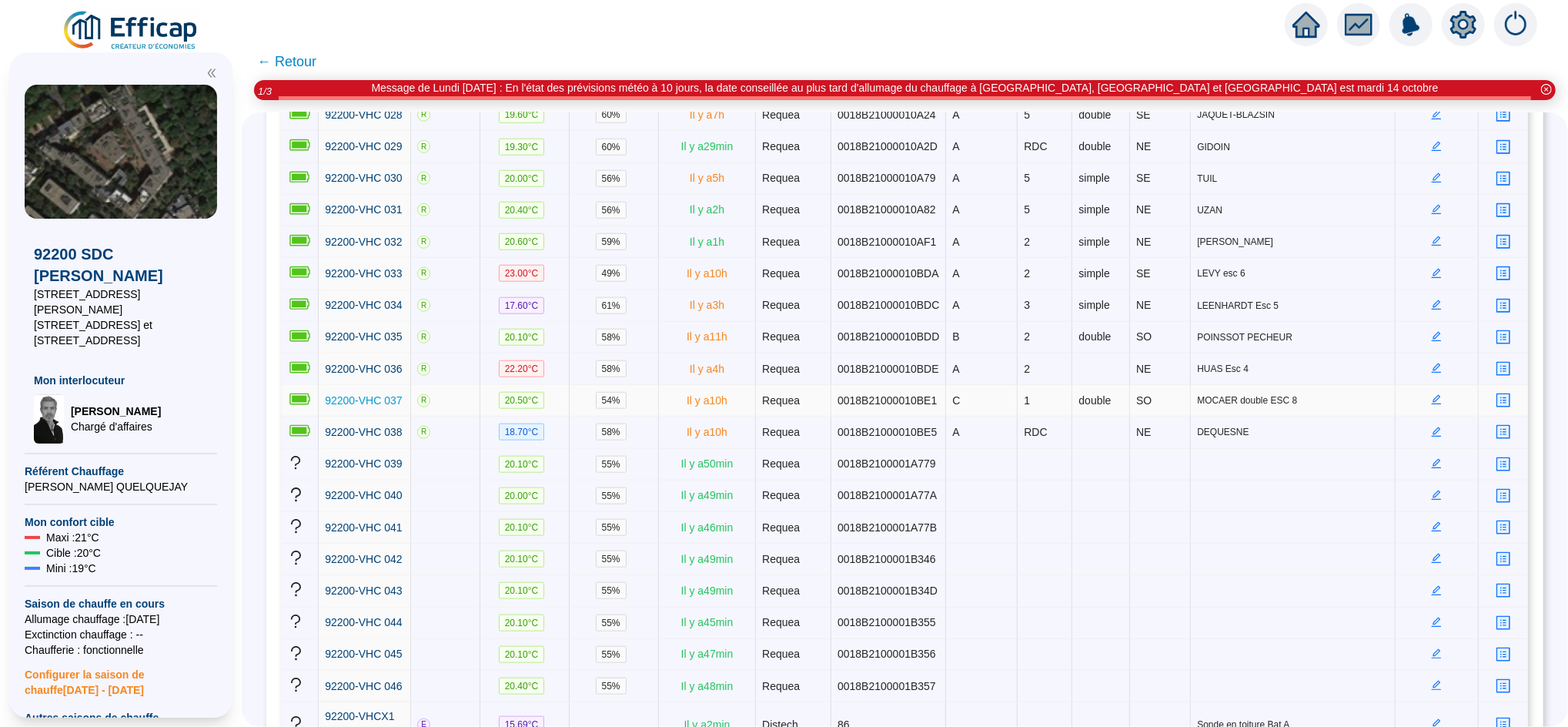
click at [396, 394] on span "92200-VHC 037" at bounding box center [363, 400] width 77 height 13
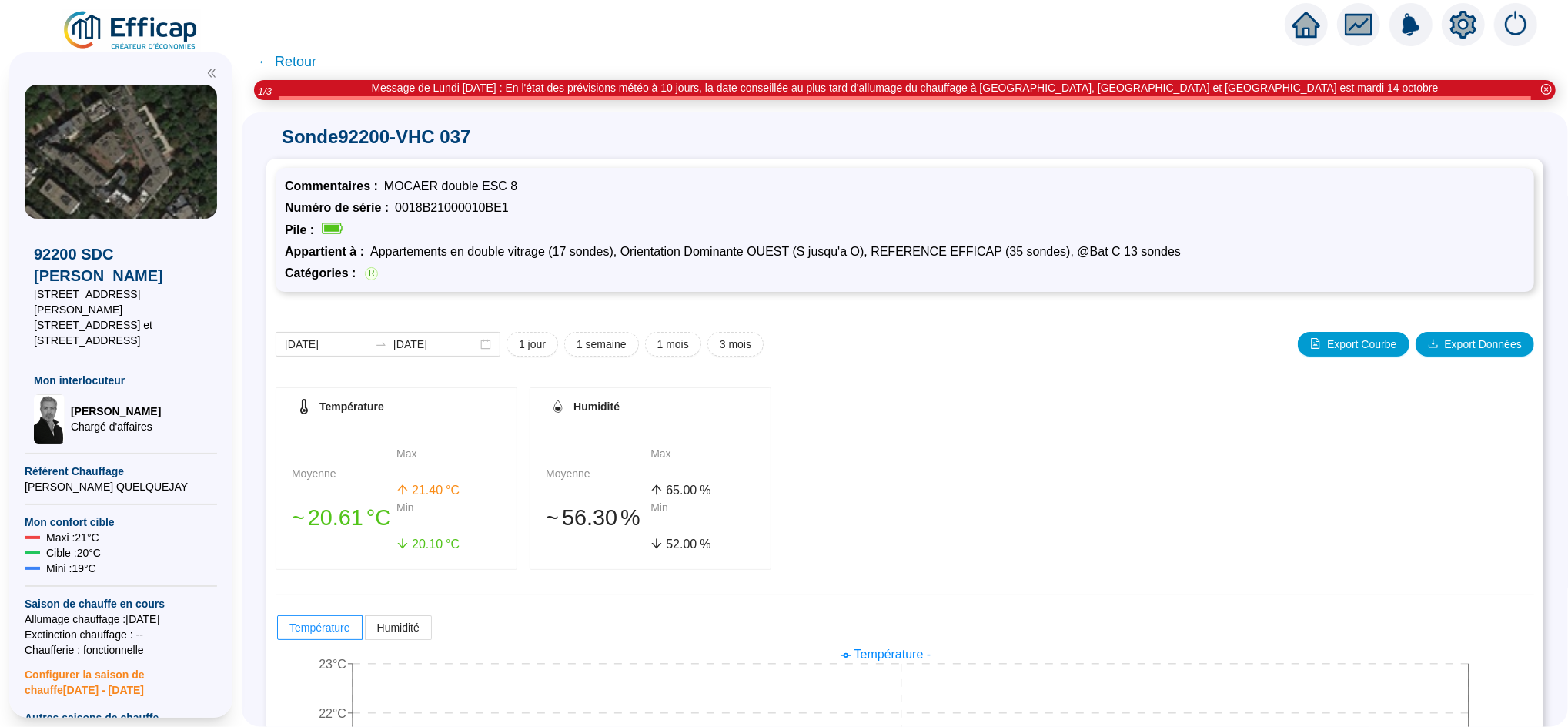
scroll to position [182, 0]
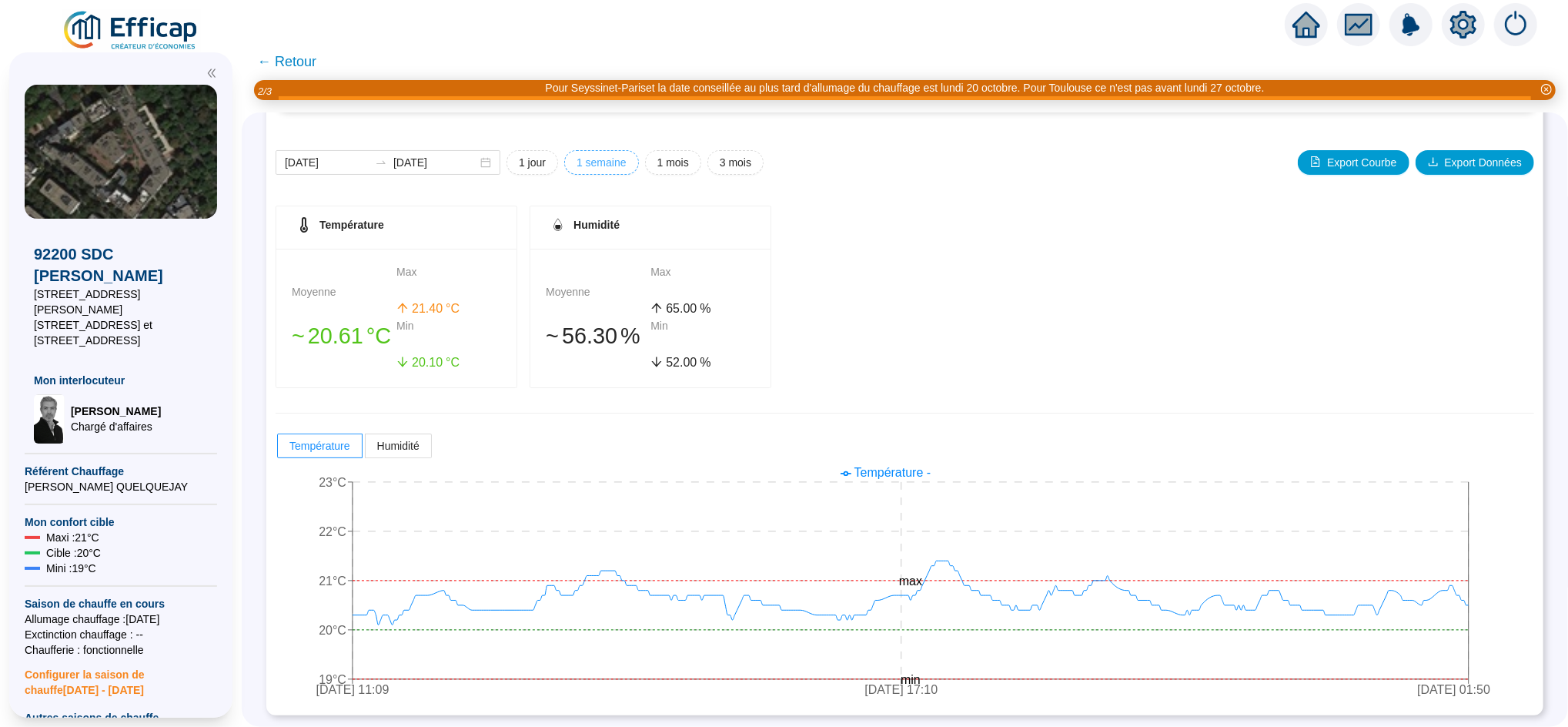
click at [624, 155] on span "1 semaine" at bounding box center [601, 163] width 50 height 16
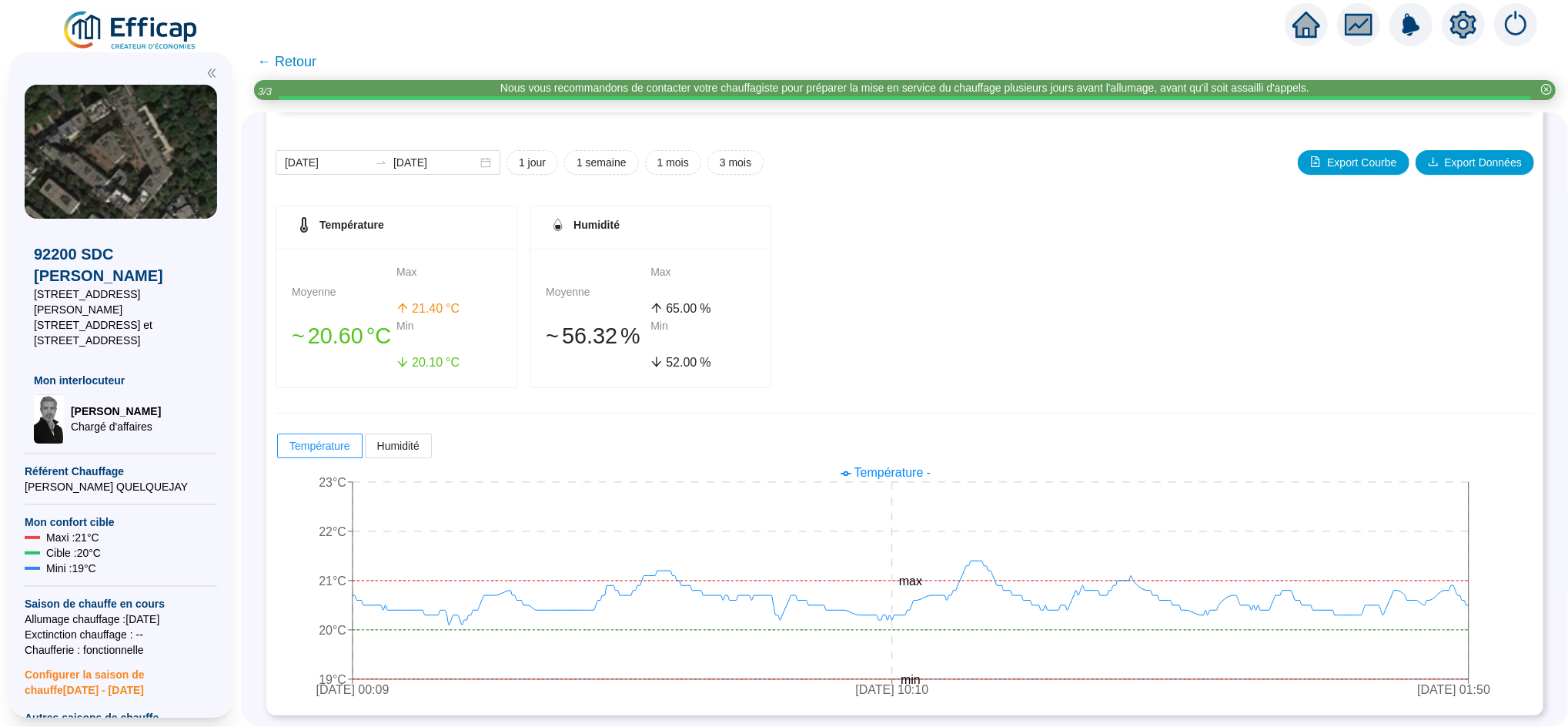
click at [313, 59] on span "← Retour" at bounding box center [286, 62] width 59 height 22
